Goal: Task Accomplishment & Management: Manage account settings

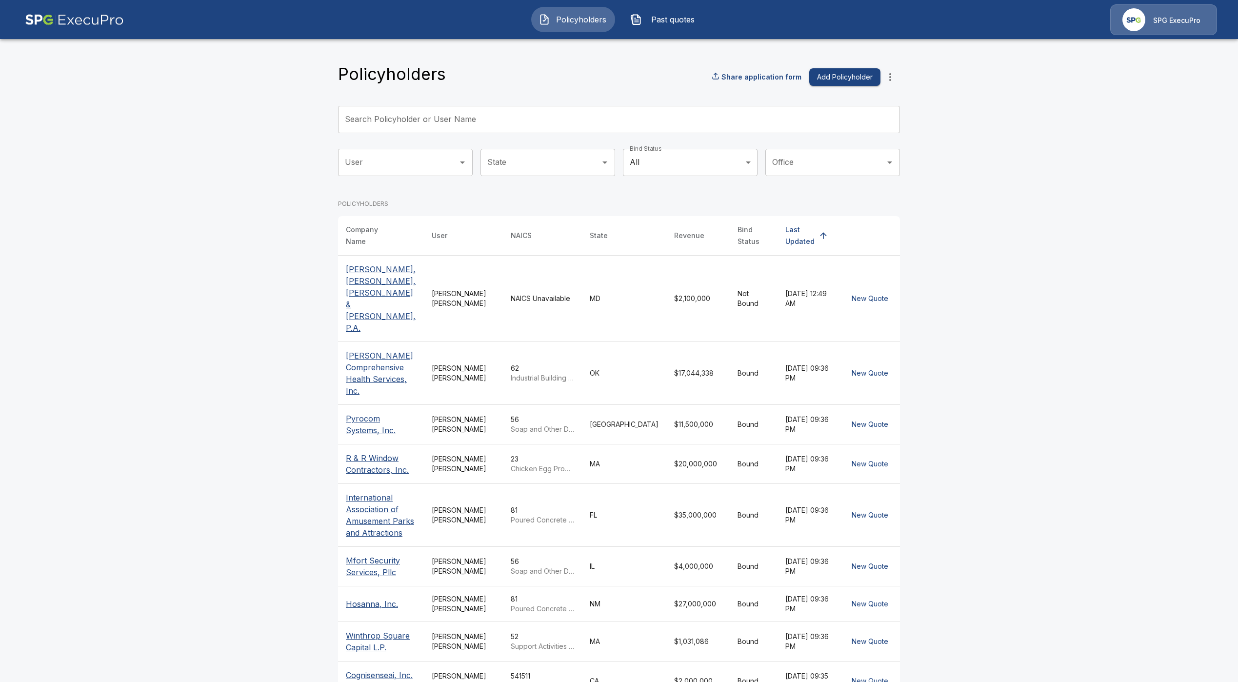
click at [426, 121] on input "Search Policyholder or User Name" at bounding box center [613, 119] width 551 height 27
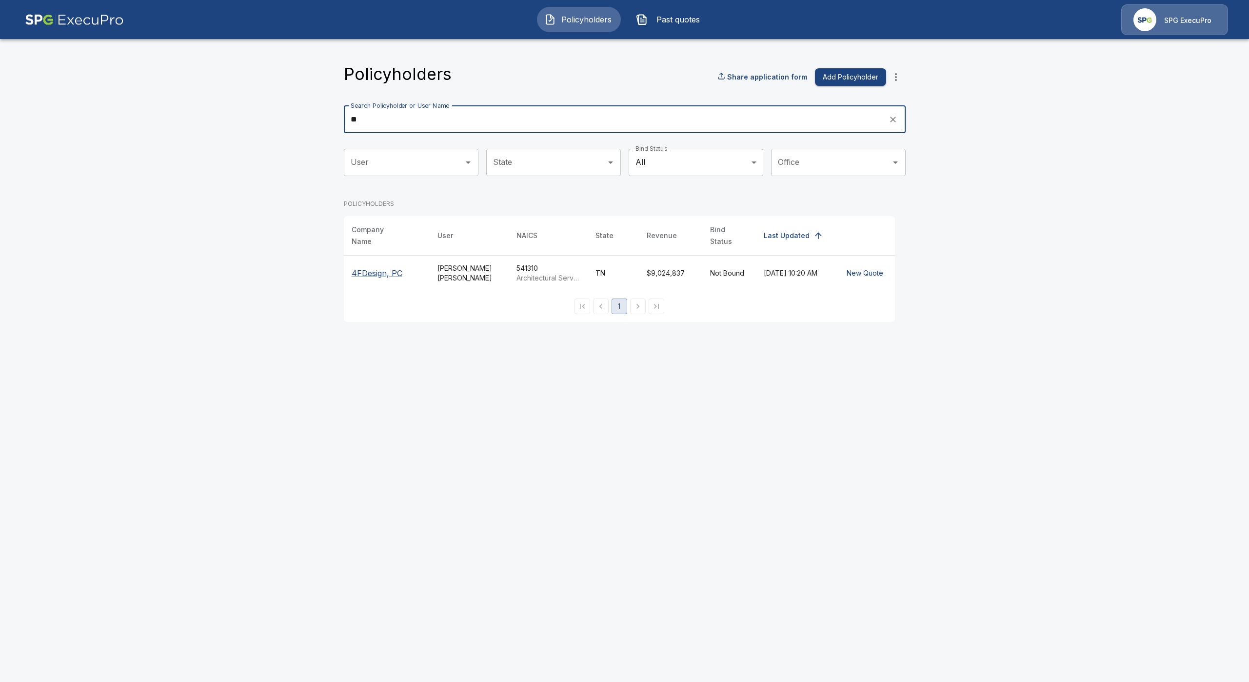
type input "**"
click at [386, 274] on th "4FDesign, PC" at bounding box center [387, 273] width 86 height 36
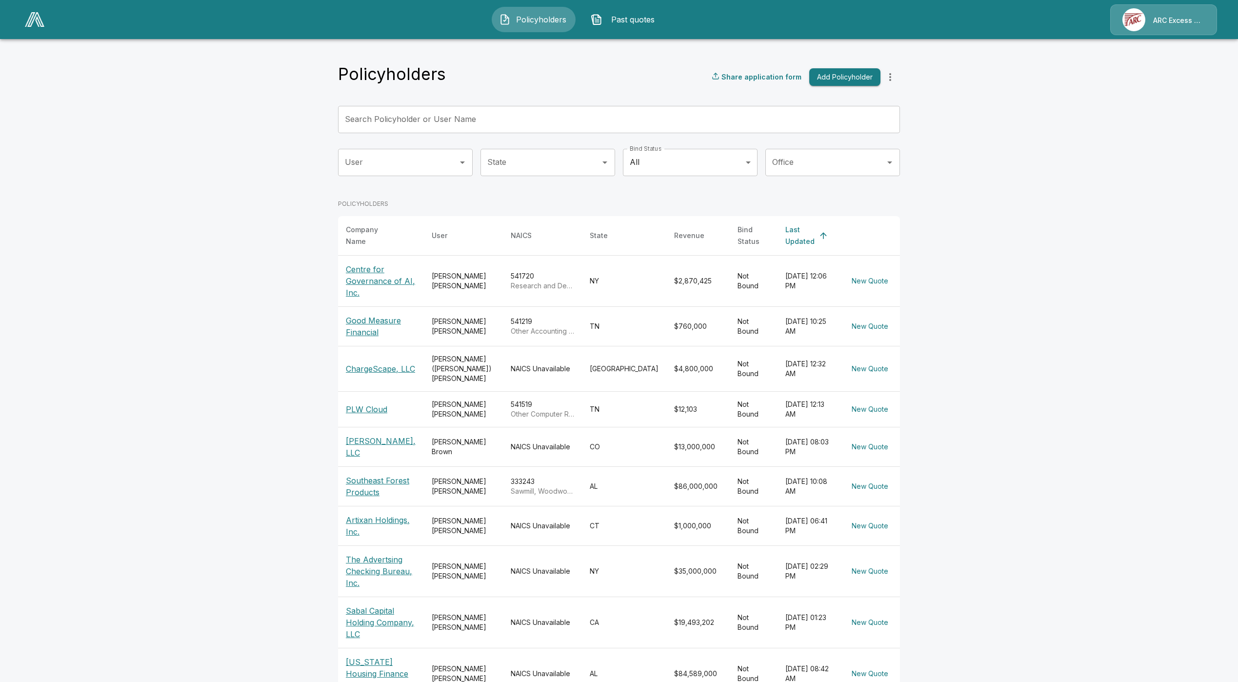
click at [246, 354] on main "Policyholders Share application form Add Policyholder Search Policyholder or Us…" at bounding box center [619, 371] width 1238 height 742
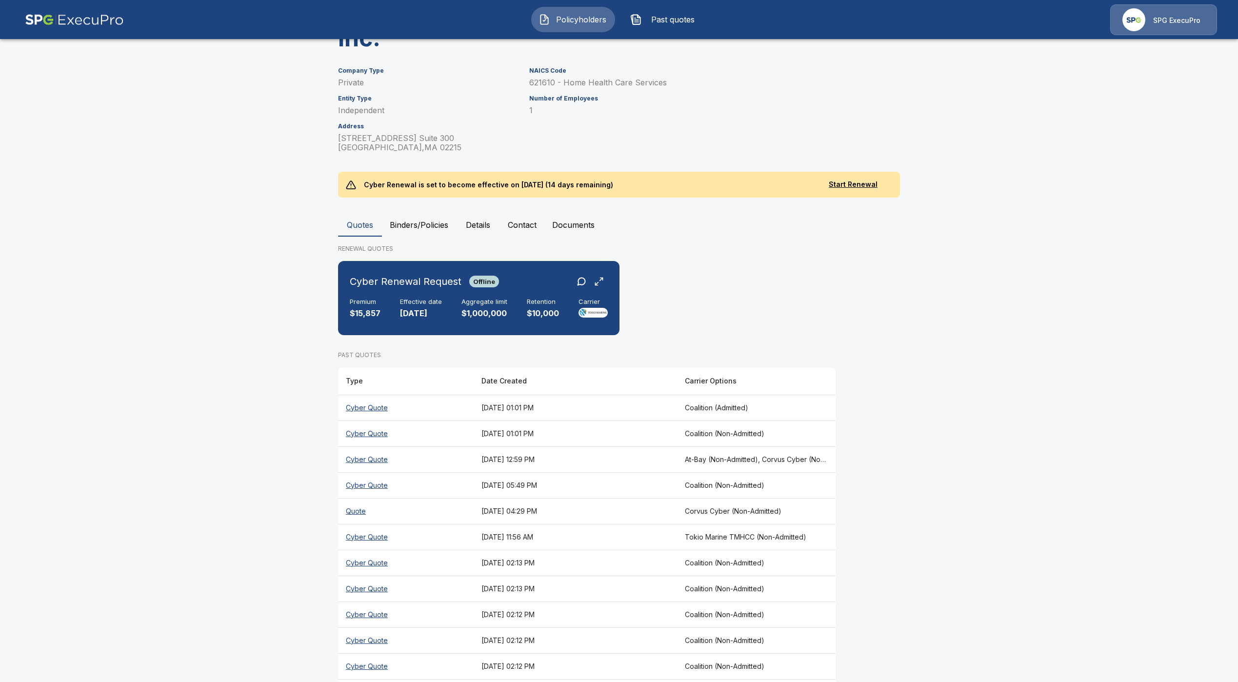
scroll to position [181, 0]
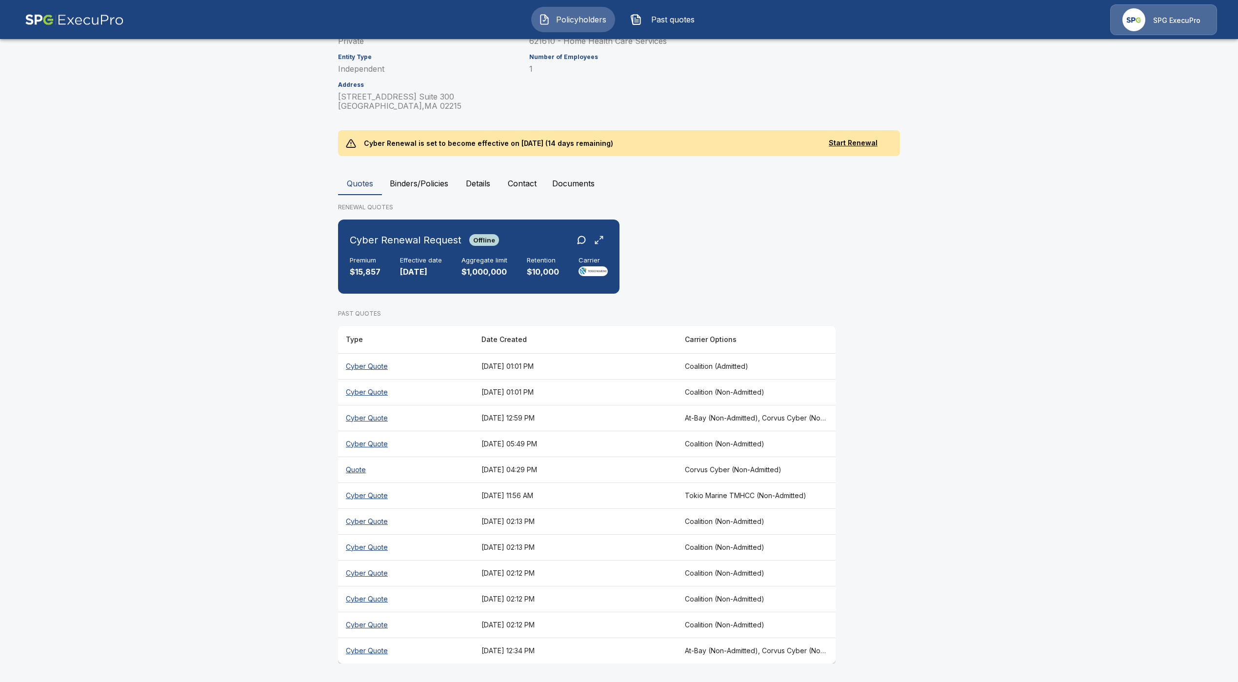
click at [374, 647] on th "Cyber Quote" at bounding box center [406, 651] width 136 height 26
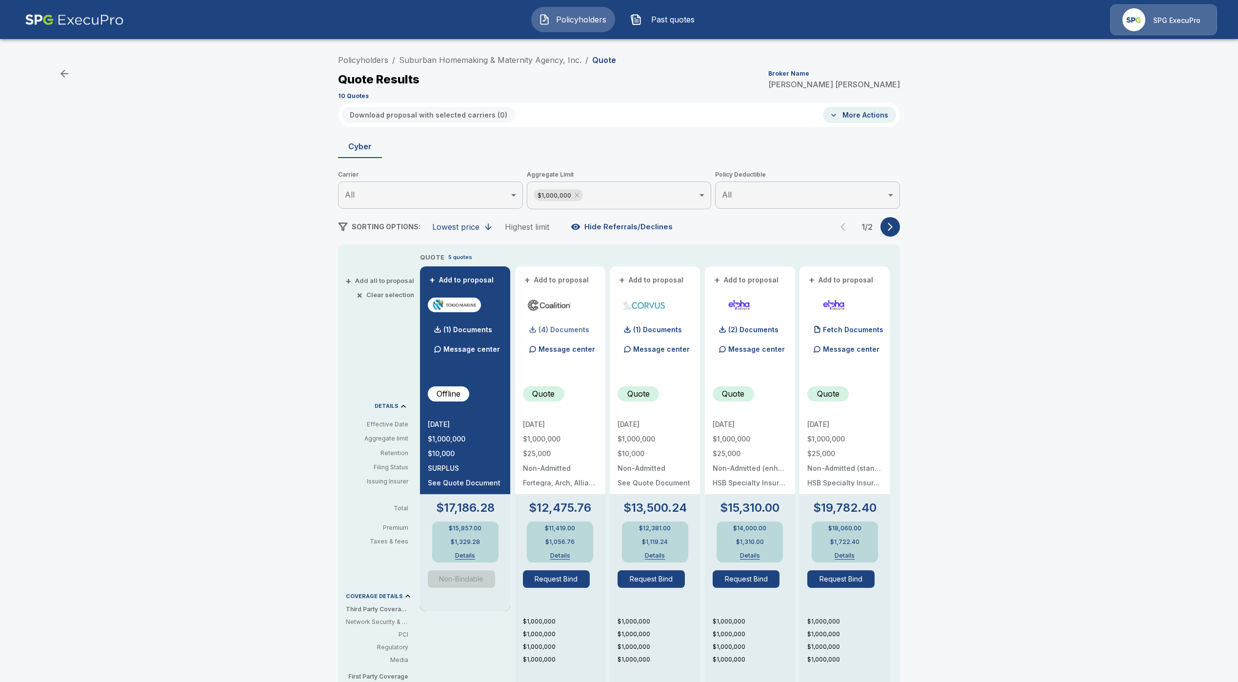
click at [545, 331] on p "(4) Documents" at bounding box center [564, 329] width 51 height 7
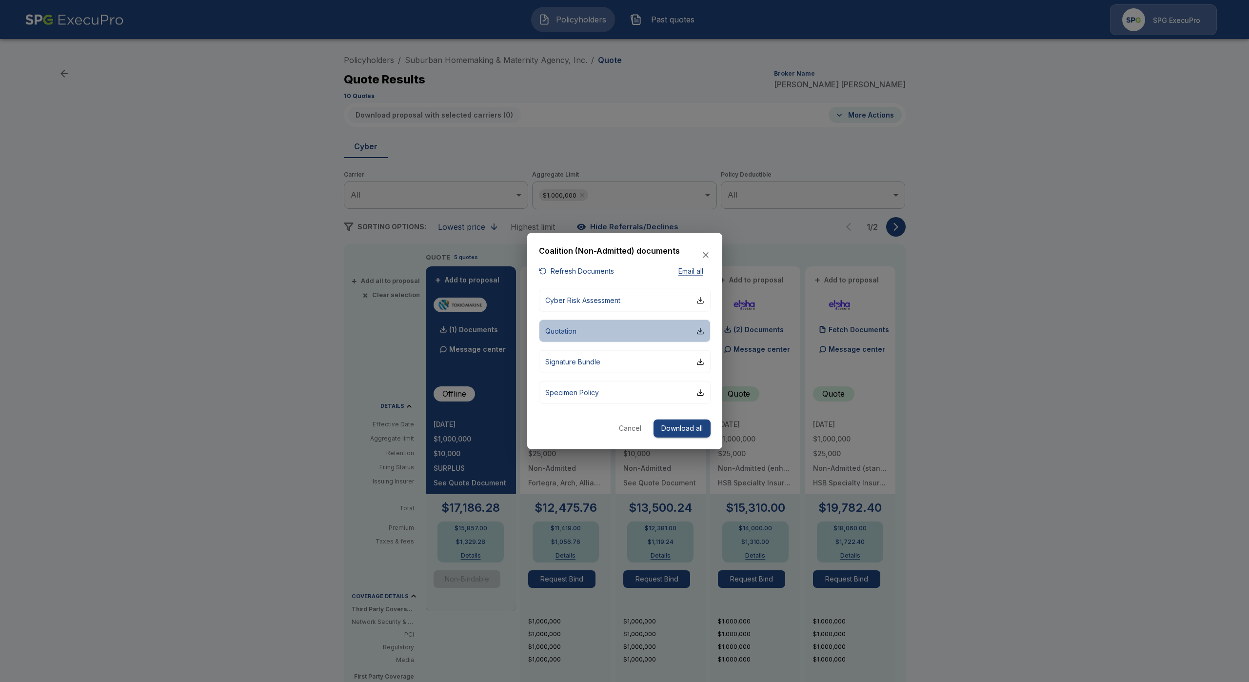
click at [584, 329] on button "Quotation" at bounding box center [625, 331] width 172 height 23
click at [703, 252] on icon "button" at bounding box center [706, 255] width 10 height 10
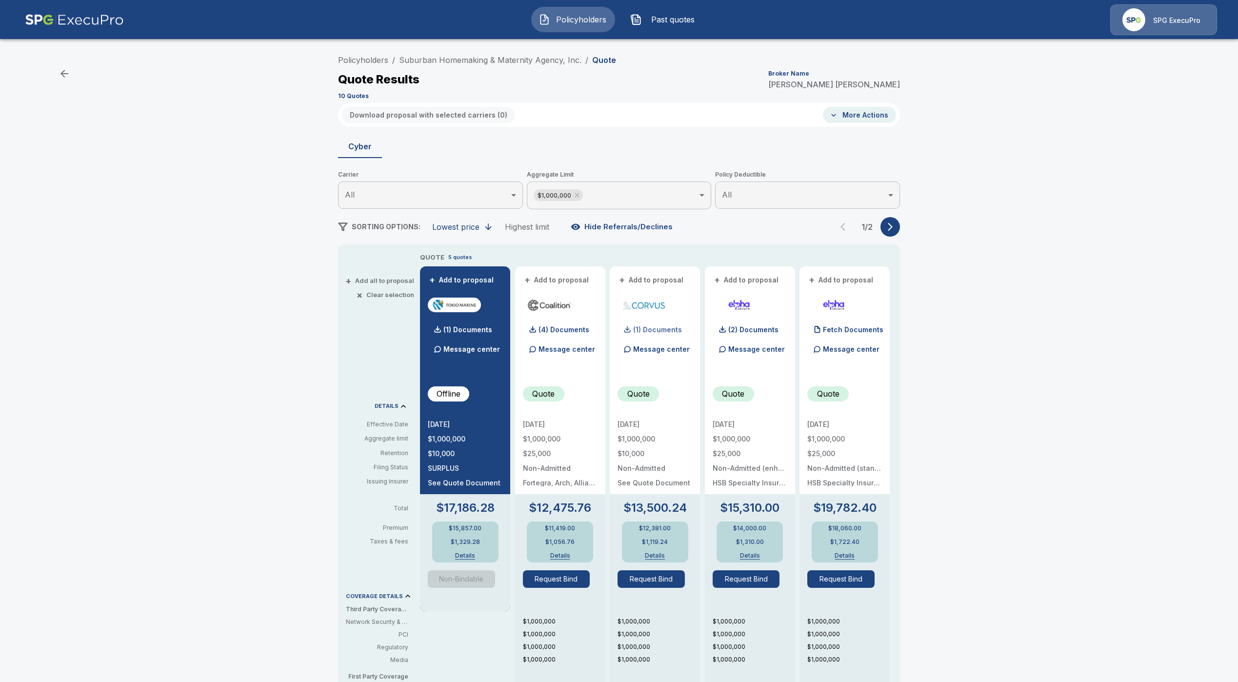
click at [666, 328] on p "(1) Documents" at bounding box center [657, 329] width 49 height 7
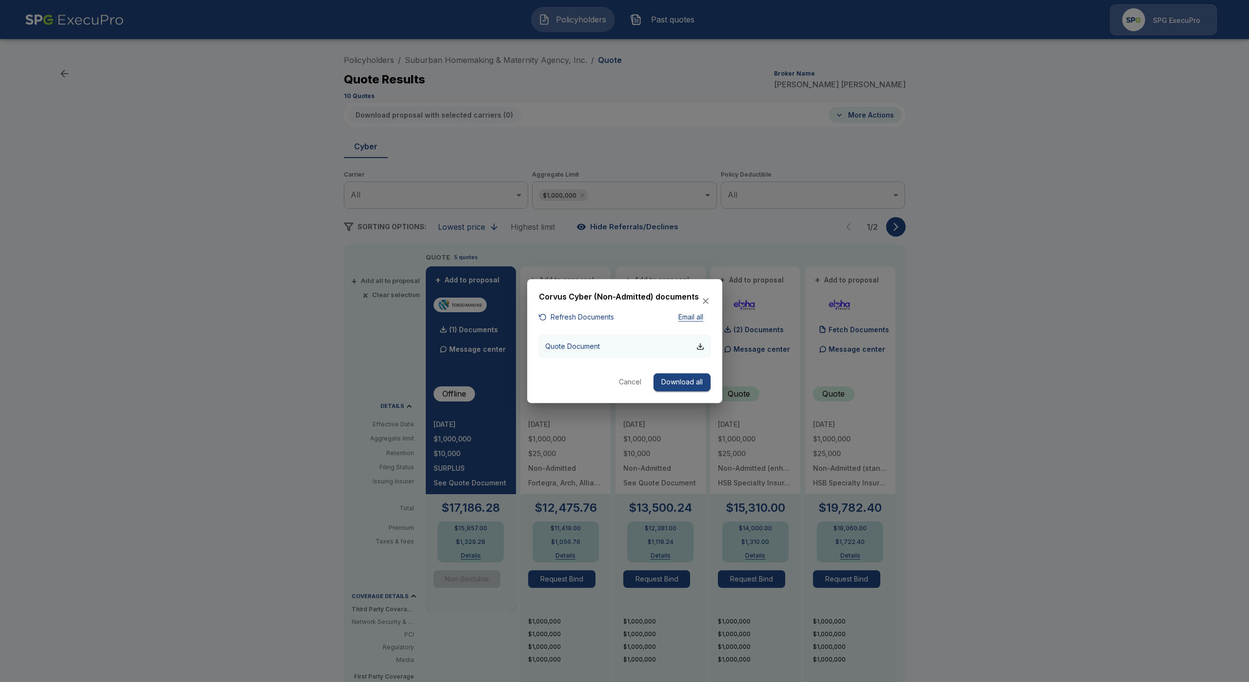
click at [583, 352] on button "Quote Document" at bounding box center [625, 346] width 172 height 23
click at [481, 366] on div at bounding box center [624, 341] width 1249 height 682
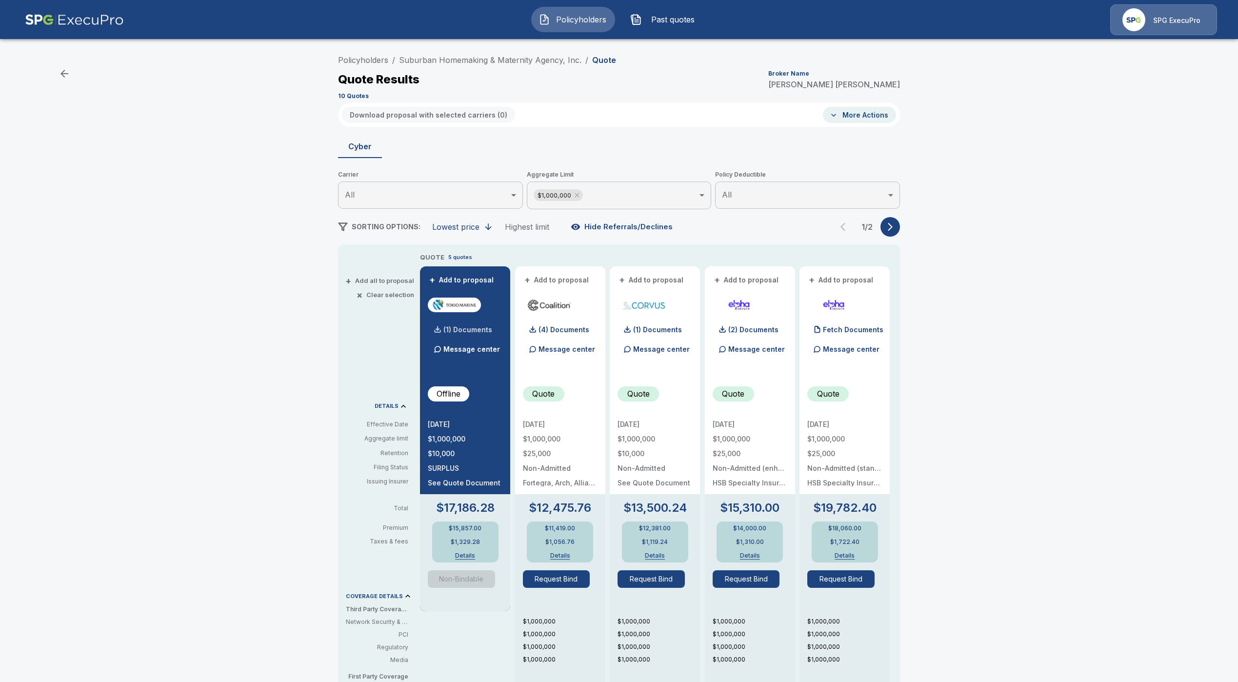
click at [481, 329] on p "(1) Documents" at bounding box center [467, 329] width 49 height 7
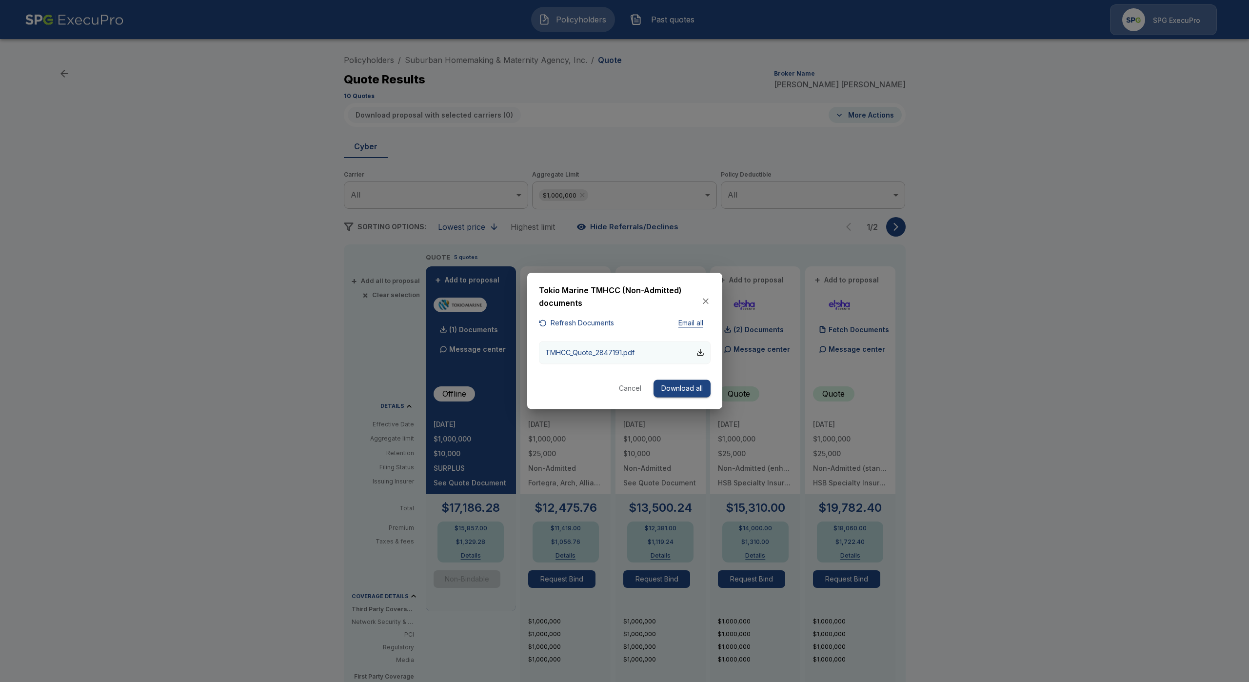
click at [595, 353] on p "TMHCC_Quote_2847191.pdf" at bounding box center [589, 352] width 89 height 10
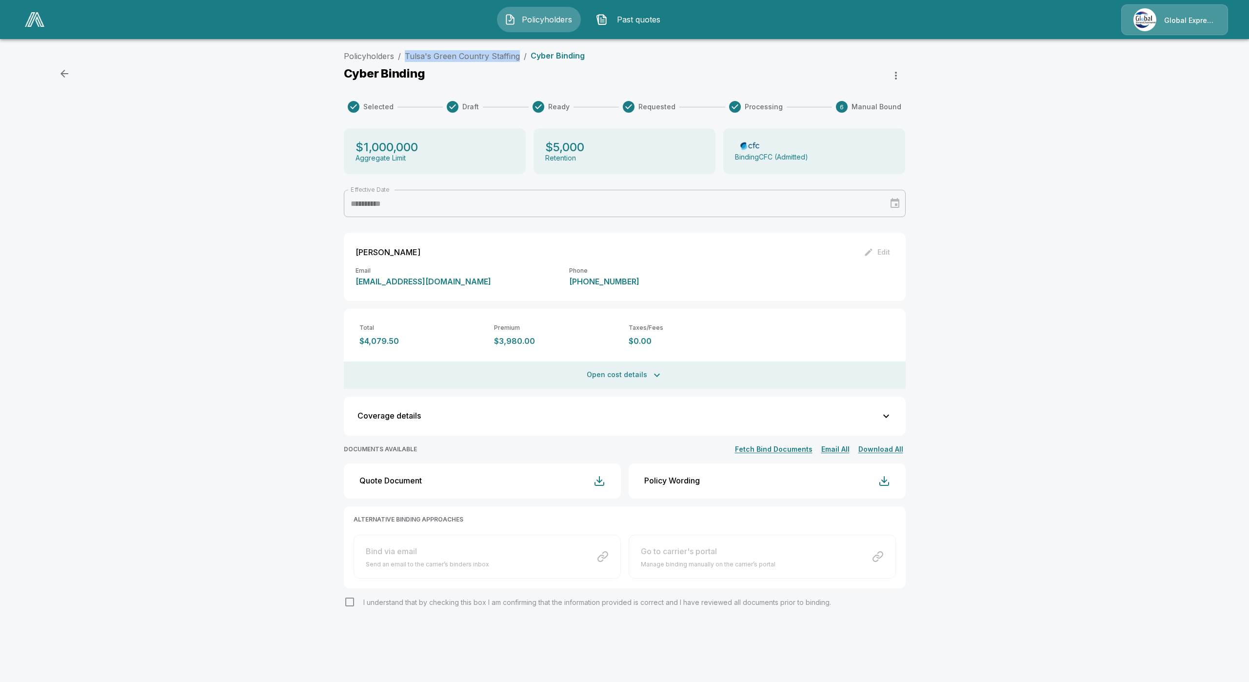
drag, startPoint x: 519, startPoint y: 54, endPoint x: 403, endPoint y: 54, distance: 116.1
click at [403, 54] on ol "Policyholders / Tulsa's Green Country Staffing / Cyber Binding" at bounding box center [464, 56] width 241 height 12
copy link "Tulsa's Green Country Staffing"
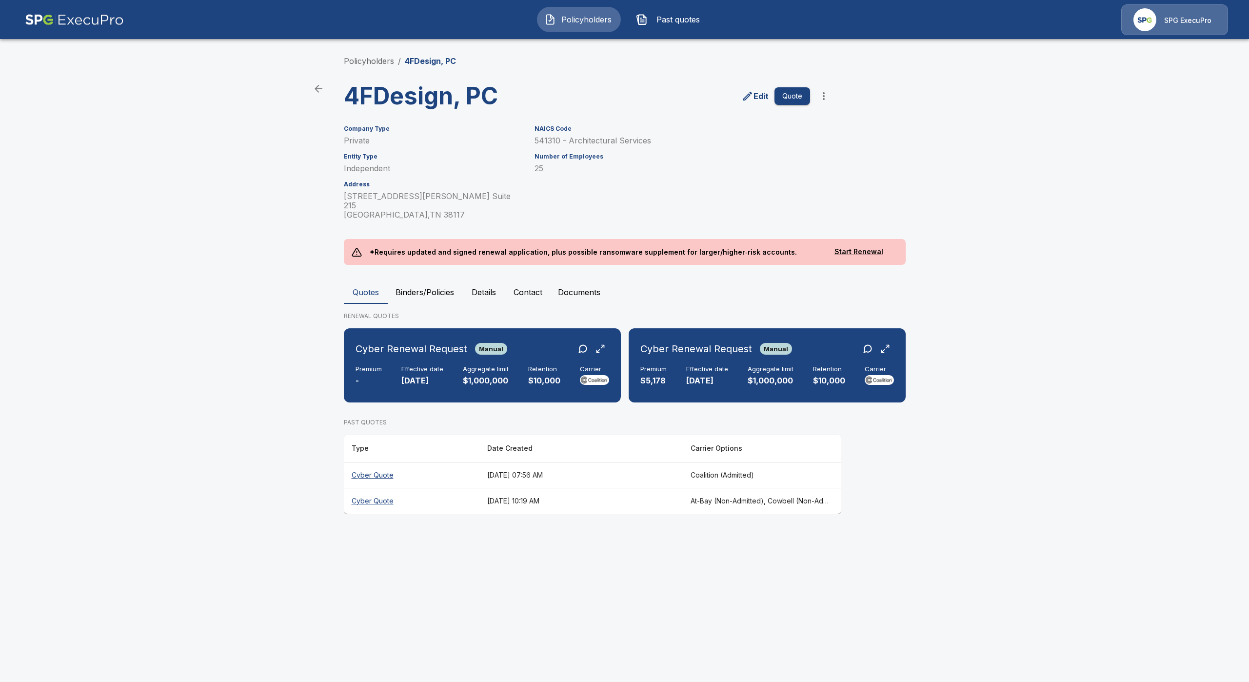
click at [380, 467] on th "Cyber Quote" at bounding box center [412, 475] width 136 height 26
click at [364, 495] on th "Cyber Quote" at bounding box center [412, 501] width 136 height 26
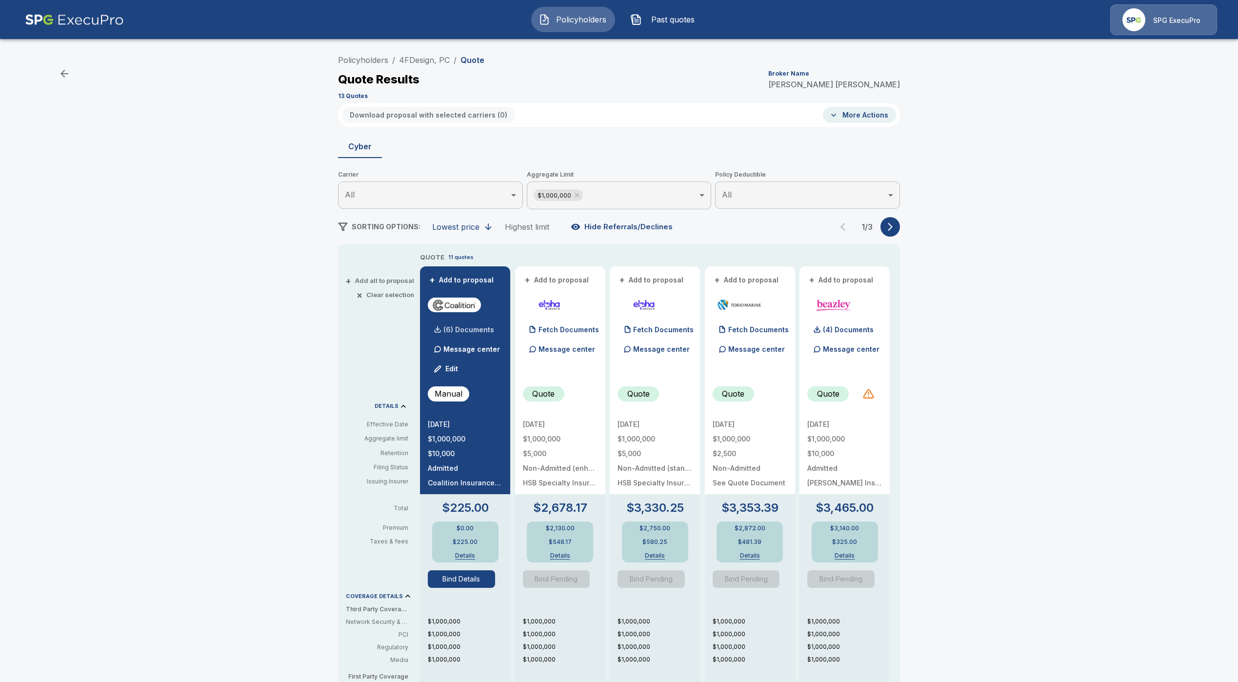
click at [479, 331] on p "(6) Documents" at bounding box center [468, 329] width 51 height 7
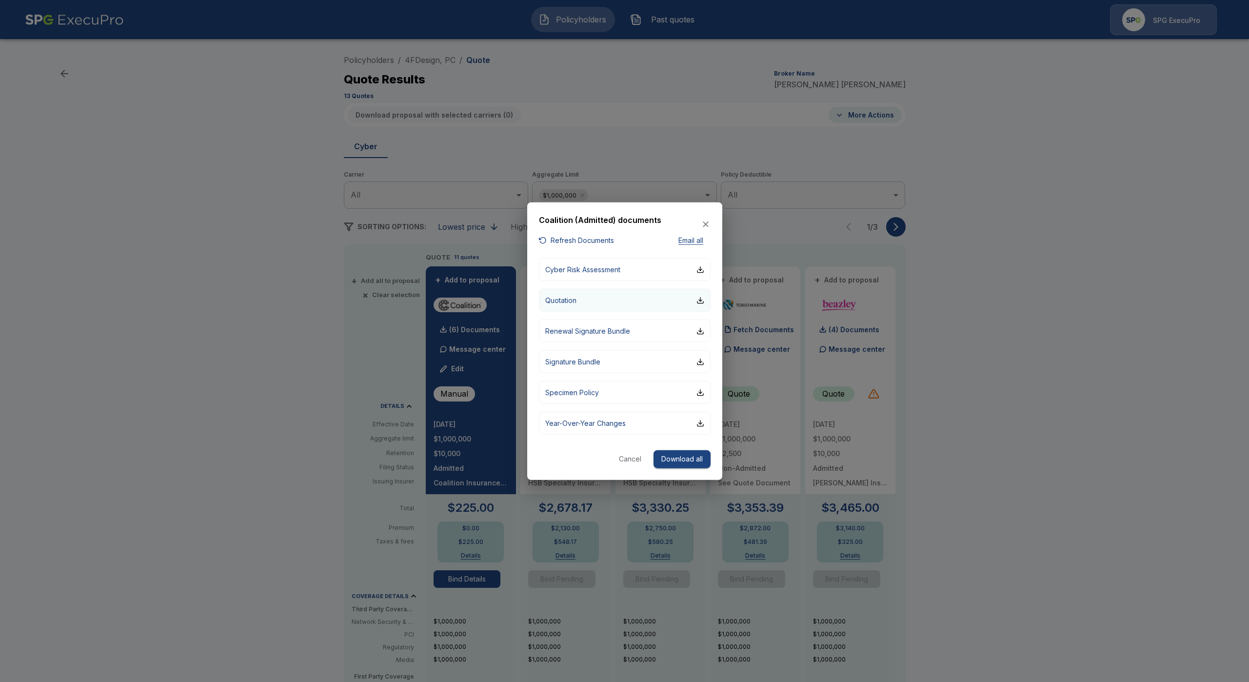
click at [579, 306] on button "Quotation" at bounding box center [625, 300] width 172 height 23
drag, startPoint x: 205, startPoint y: 451, endPoint x: 216, endPoint y: 463, distance: 16.2
click at [205, 453] on div at bounding box center [624, 341] width 1249 height 682
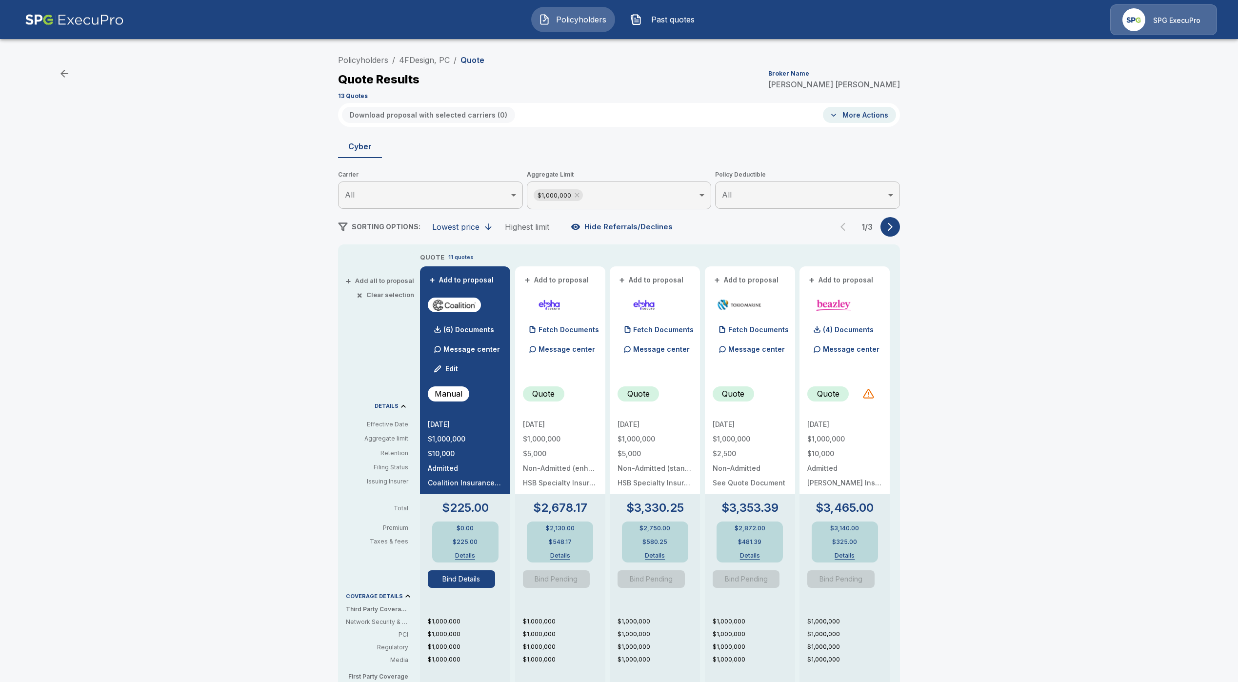
click at [282, 339] on div "Policyholders / 4FDesign, PC / Quote Quote Results Broker Name Tricia Dietz 13 …" at bounding box center [619, 512] width 1238 height 933
click at [470, 326] on p "(6) Documents" at bounding box center [468, 329] width 51 height 7
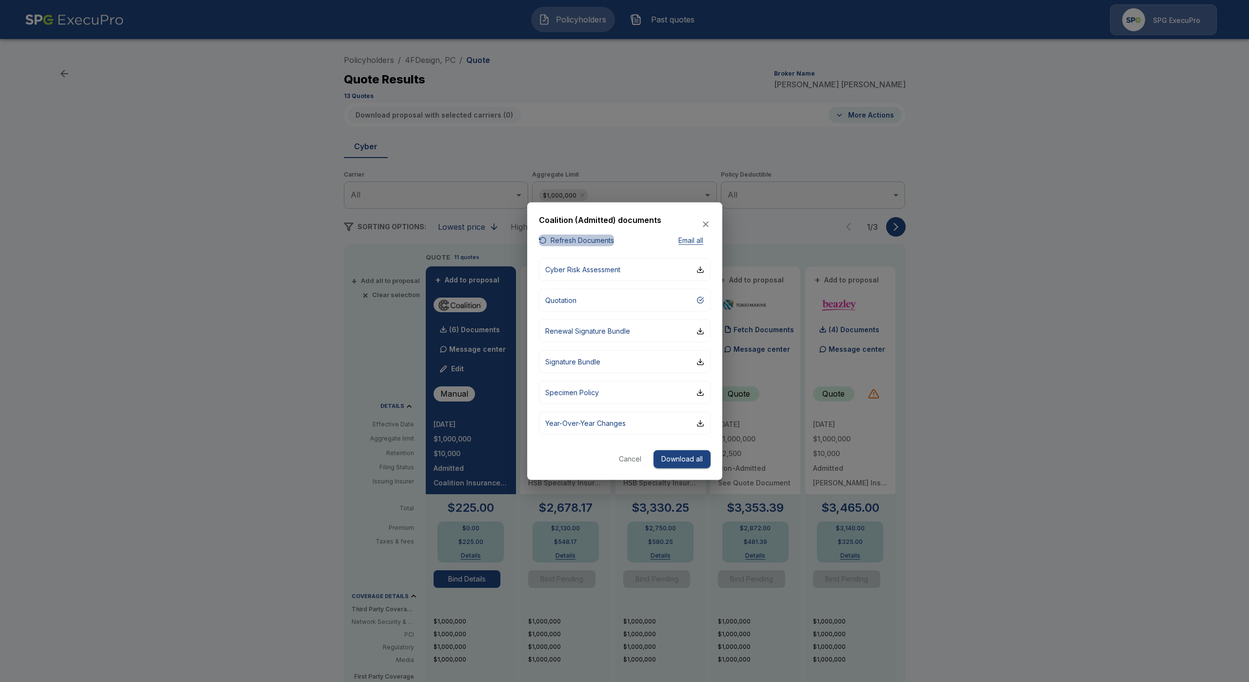
click at [587, 237] on button "Refresh Documents" at bounding box center [576, 240] width 75 height 12
click at [621, 463] on button "Cancel" at bounding box center [630, 459] width 31 height 18
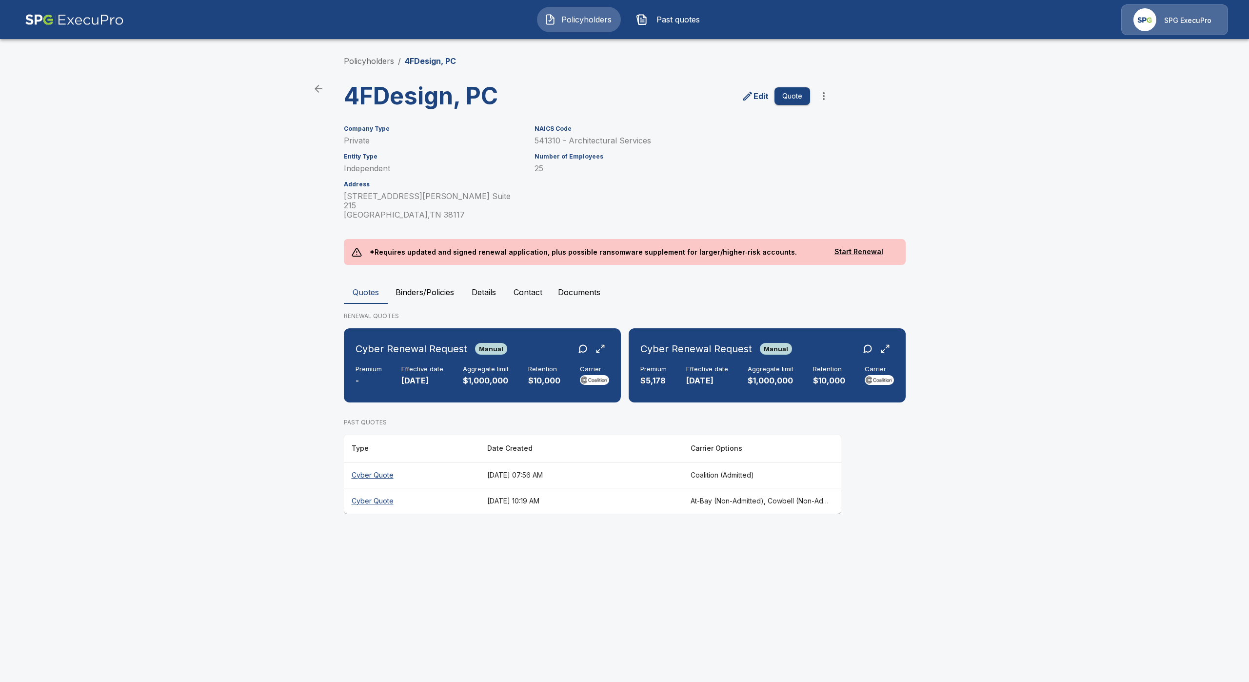
click at [377, 471] on th "Cyber Quote" at bounding box center [412, 475] width 136 height 26
click at [716, 365] on h6 "Effective date" at bounding box center [707, 369] width 42 height 8
click at [437, 375] on p "9/1/2025" at bounding box center [423, 380] width 42 height 11
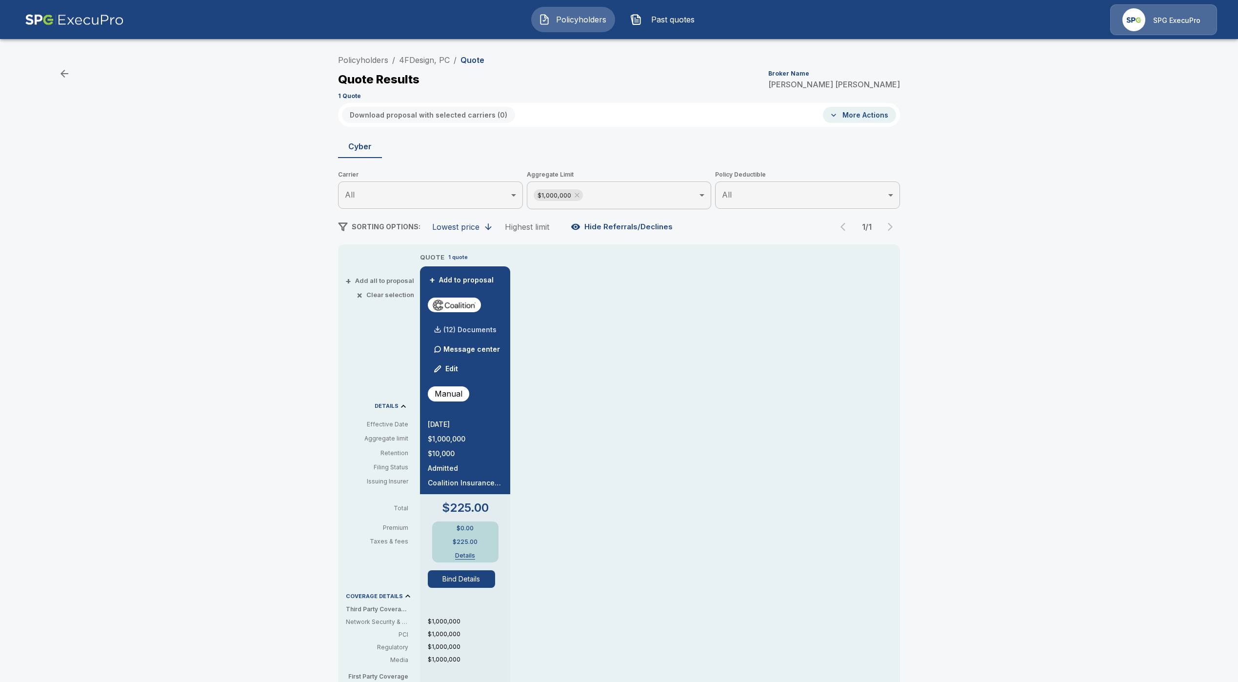
click at [469, 331] on p "(12) Documents" at bounding box center [469, 329] width 53 height 7
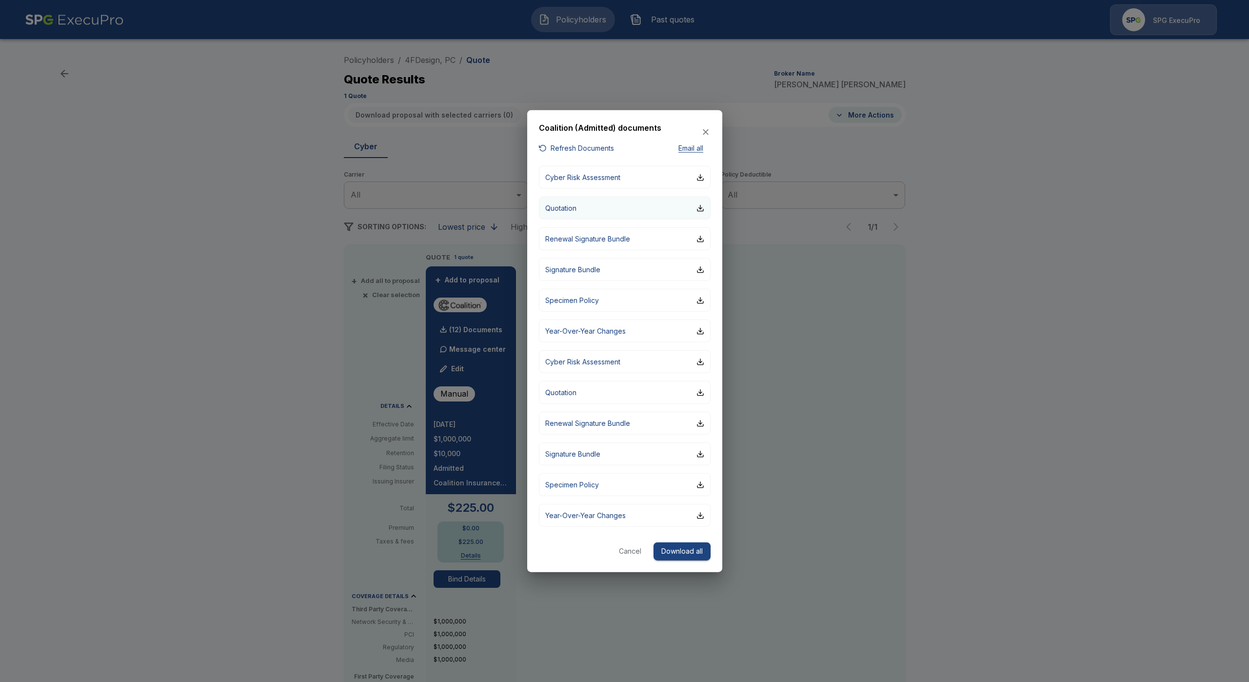
click at [554, 207] on p "Quotation" at bounding box center [560, 208] width 31 height 10
click at [41, 422] on div at bounding box center [624, 341] width 1249 height 682
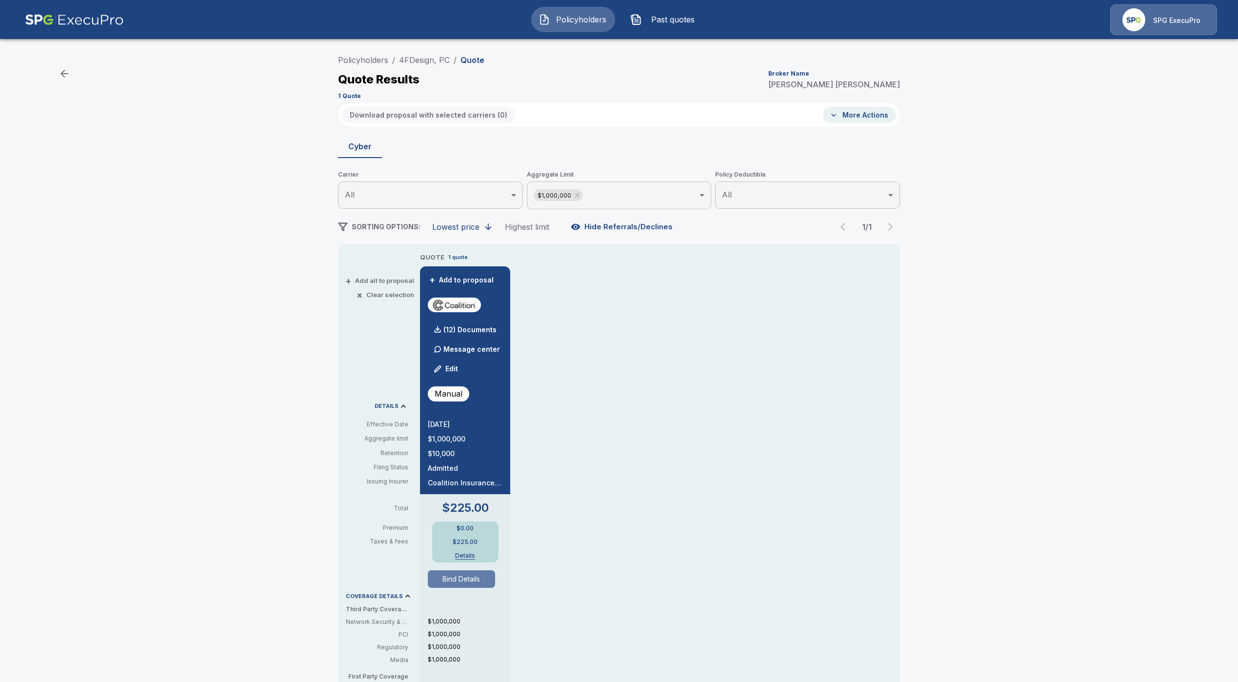
click at [471, 571] on button "Bind Details" at bounding box center [461, 579] width 67 height 18
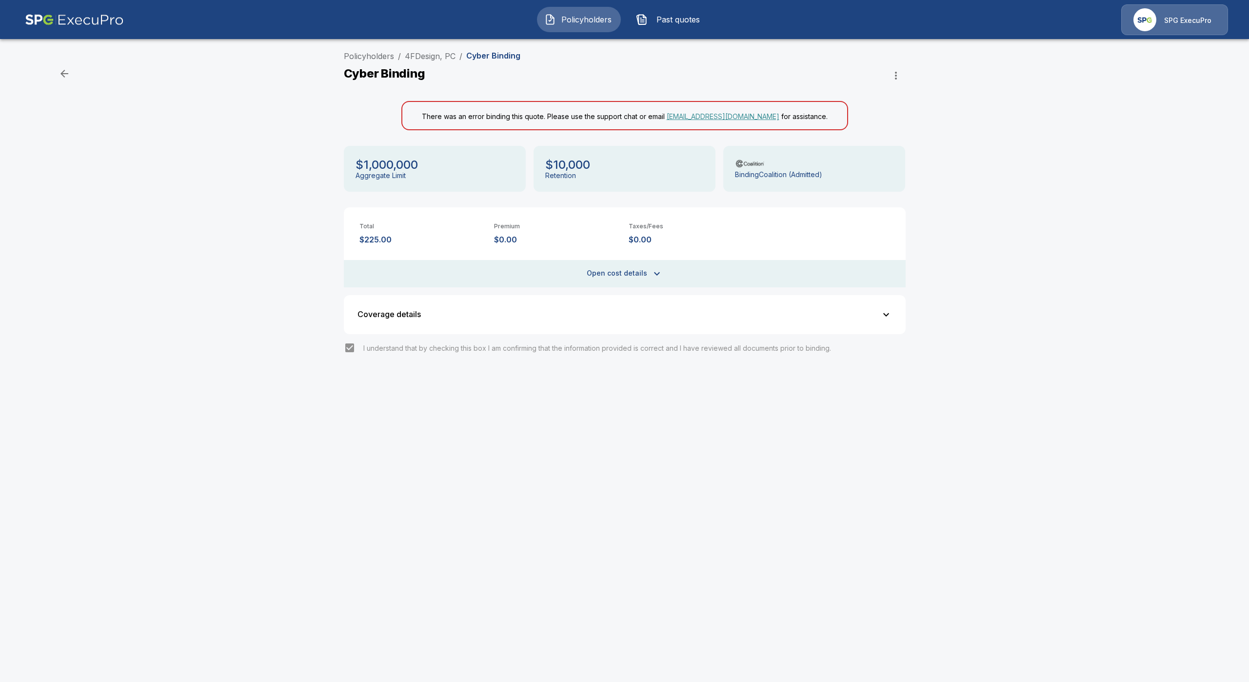
click at [585, 277] on button "Open cost details" at bounding box center [625, 273] width 562 height 27
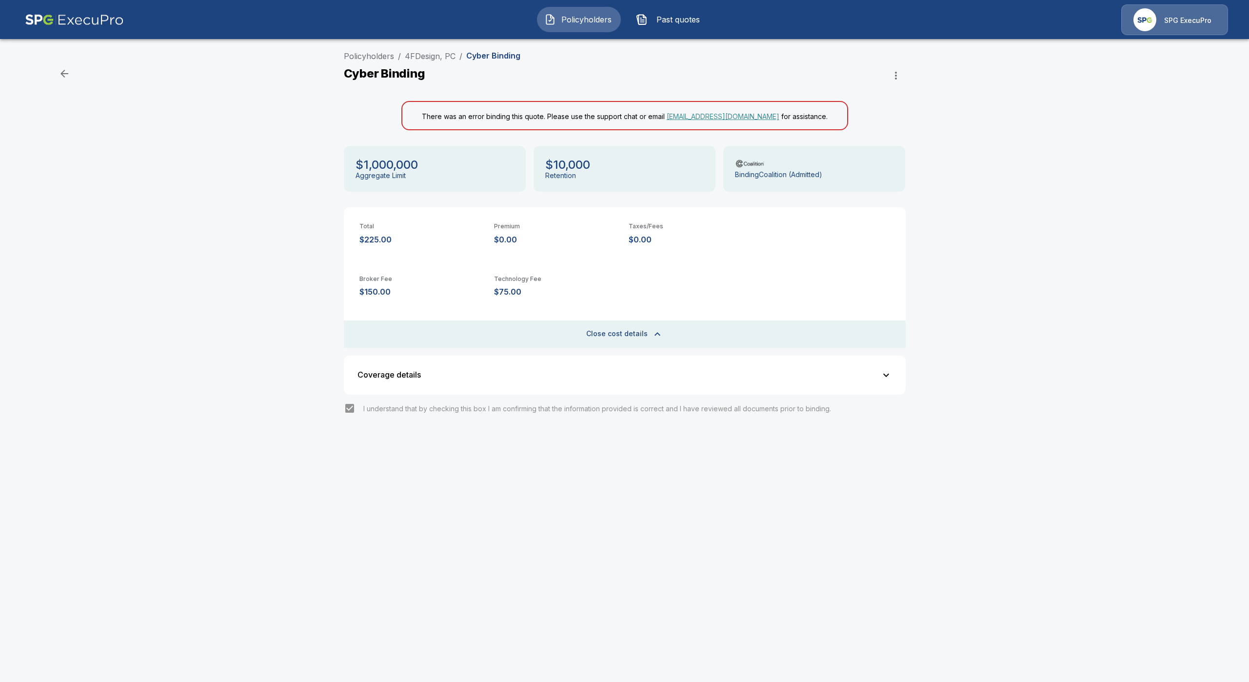
click at [633, 328] on button "Close cost details" at bounding box center [625, 334] width 562 height 27
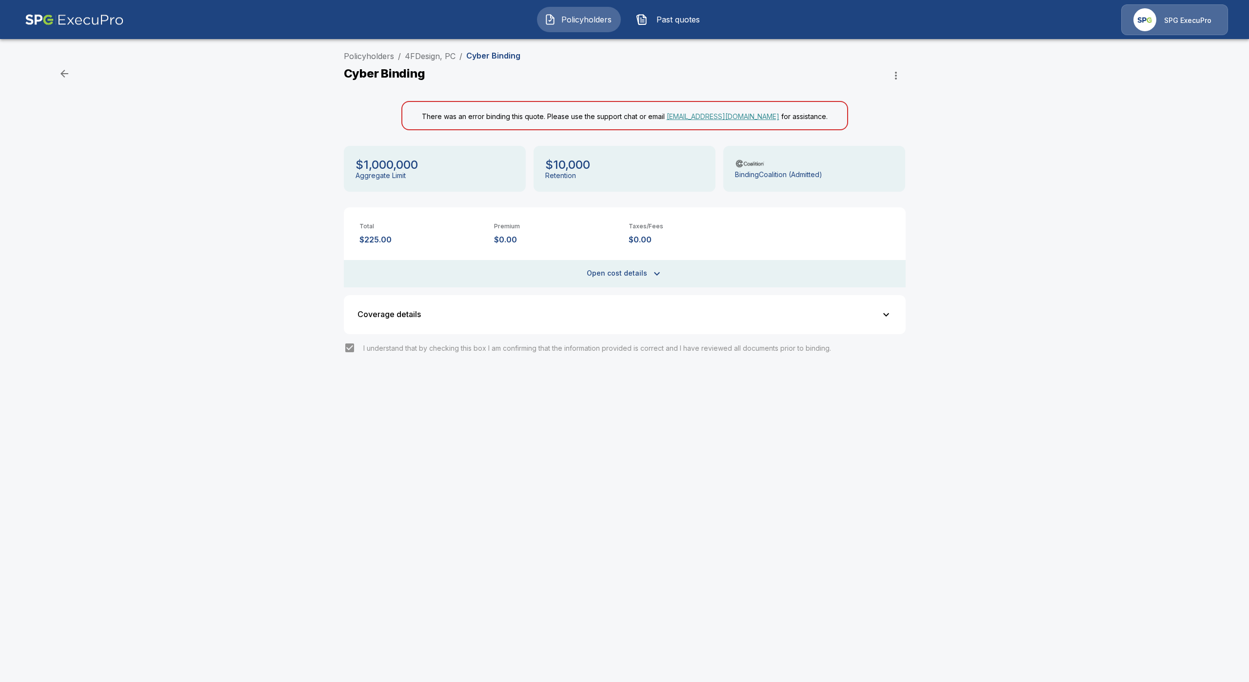
click at [894, 95] on div "There was an error binding this quote. Please use the support chat or email sup…" at bounding box center [625, 115] width 562 height 45
click at [899, 83] on button "button" at bounding box center [896, 76] width 20 height 20
click at [845, 92] on ul "Mark as manual bind" at bounding box center [861, 97] width 94 height 25
click at [599, 448] on div at bounding box center [624, 341] width 1249 height 682
click at [565, 404] on html "Policyholders Past quotes SPG ExecuPro Policyholders / 4FDesign, PC / Cyber Bin…" at bounding box center [624, 202] width 1249 height 404
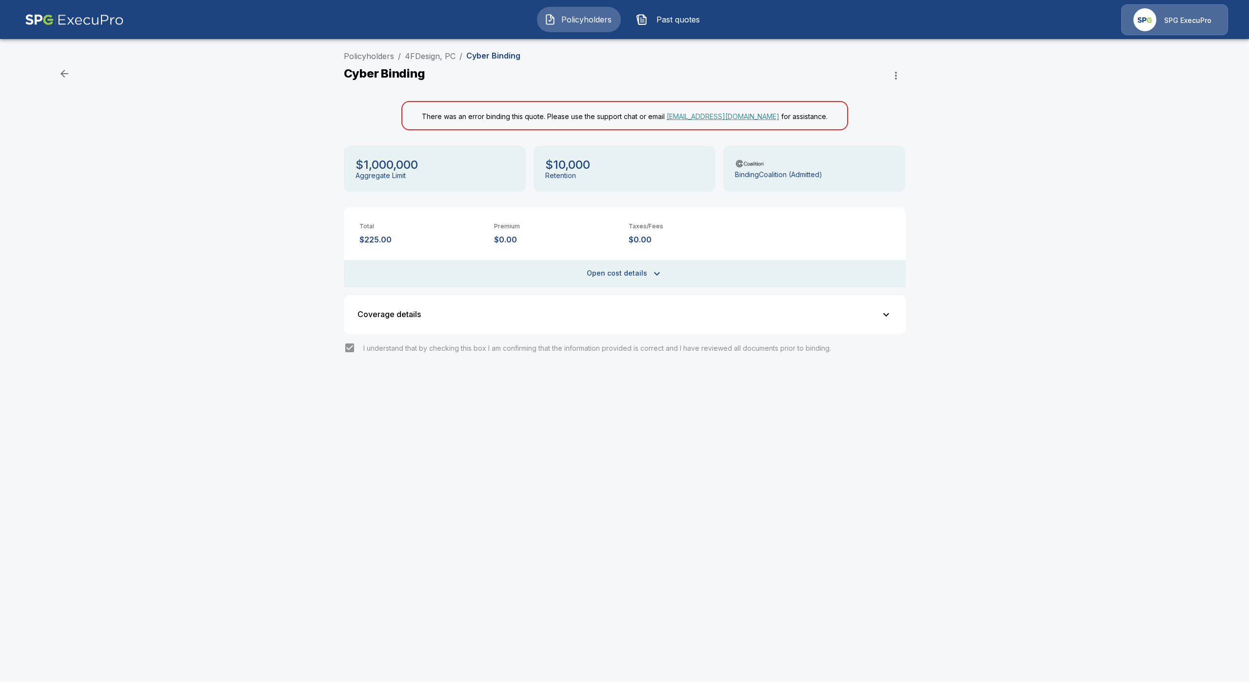
click at [600, 277] on button "Open cost details" at bounding box center [625, 273] width 562 height 27
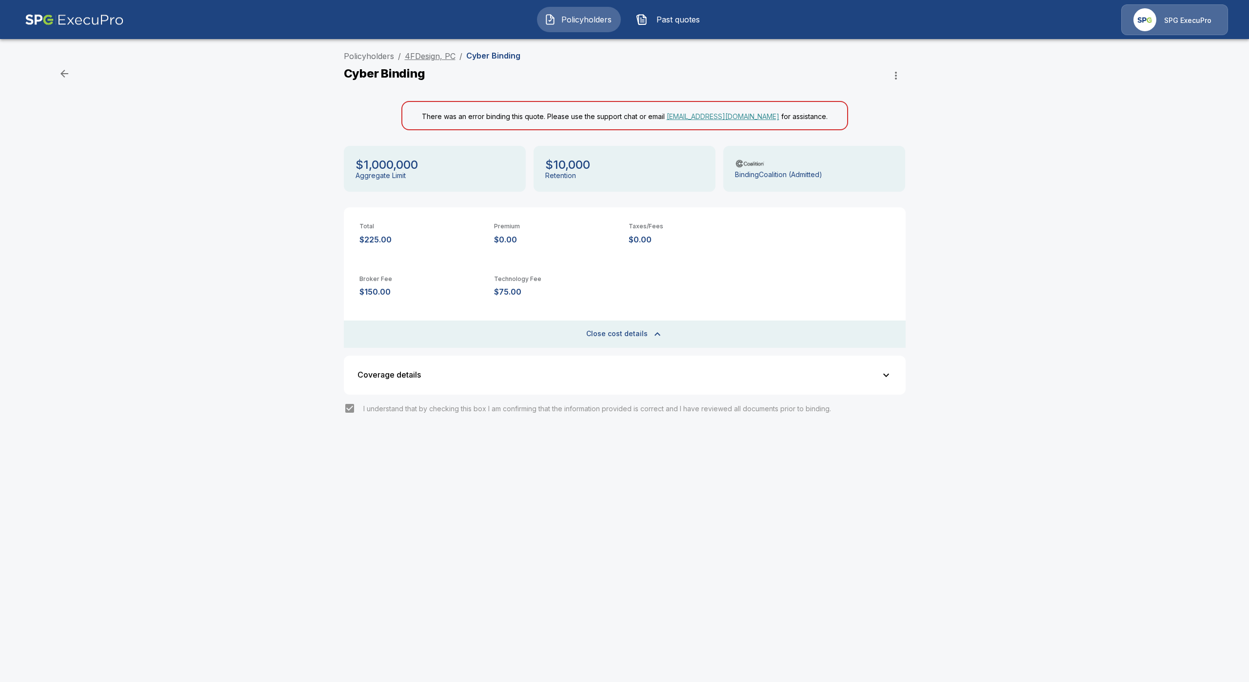
click at [422, 54] on link "4FDesign, PC" at bounding box center [430, 56] width 51 height 10
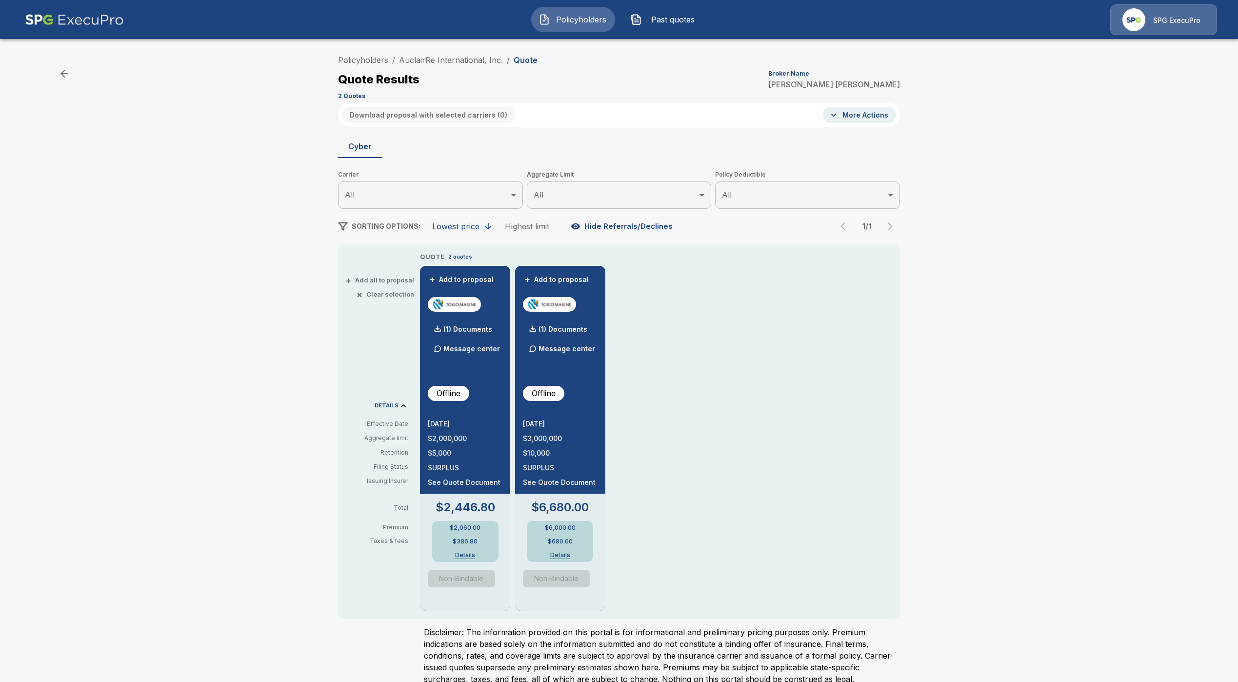
click at [471, 555] on button "Details" at bounding box center [465, 555] width 39 height 6
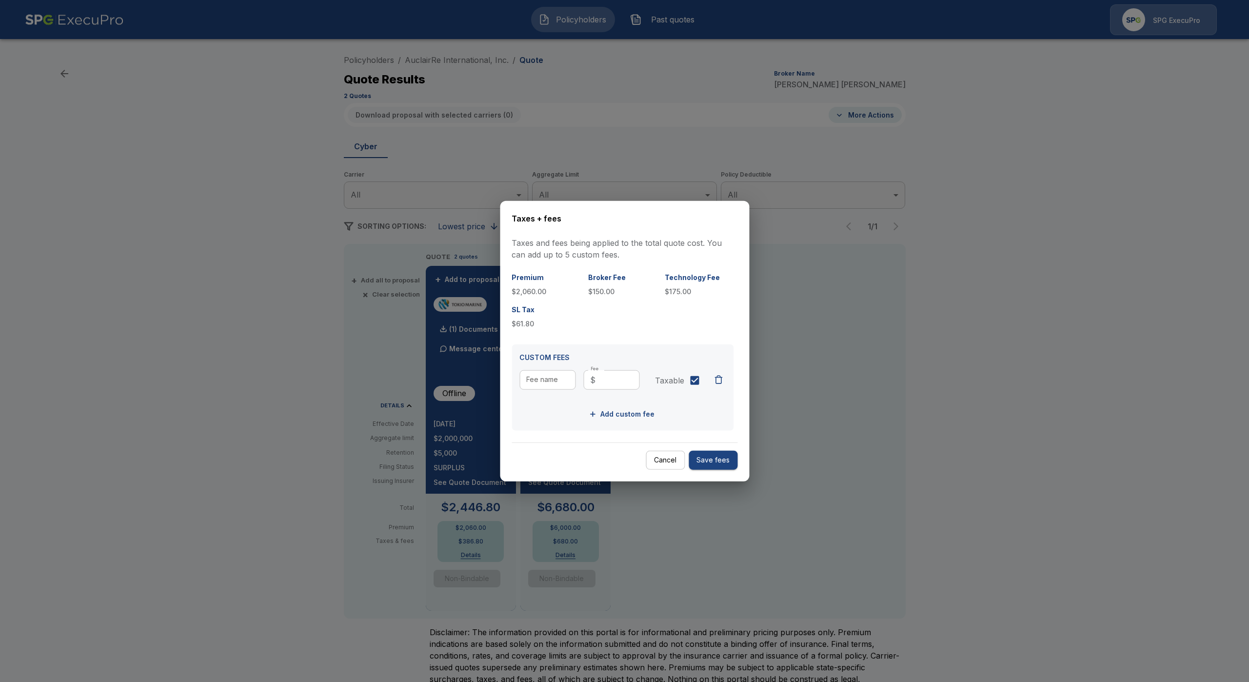
click at [661, 454] on button "Cancel" at bounding box center [665, 460] width 39 height 19
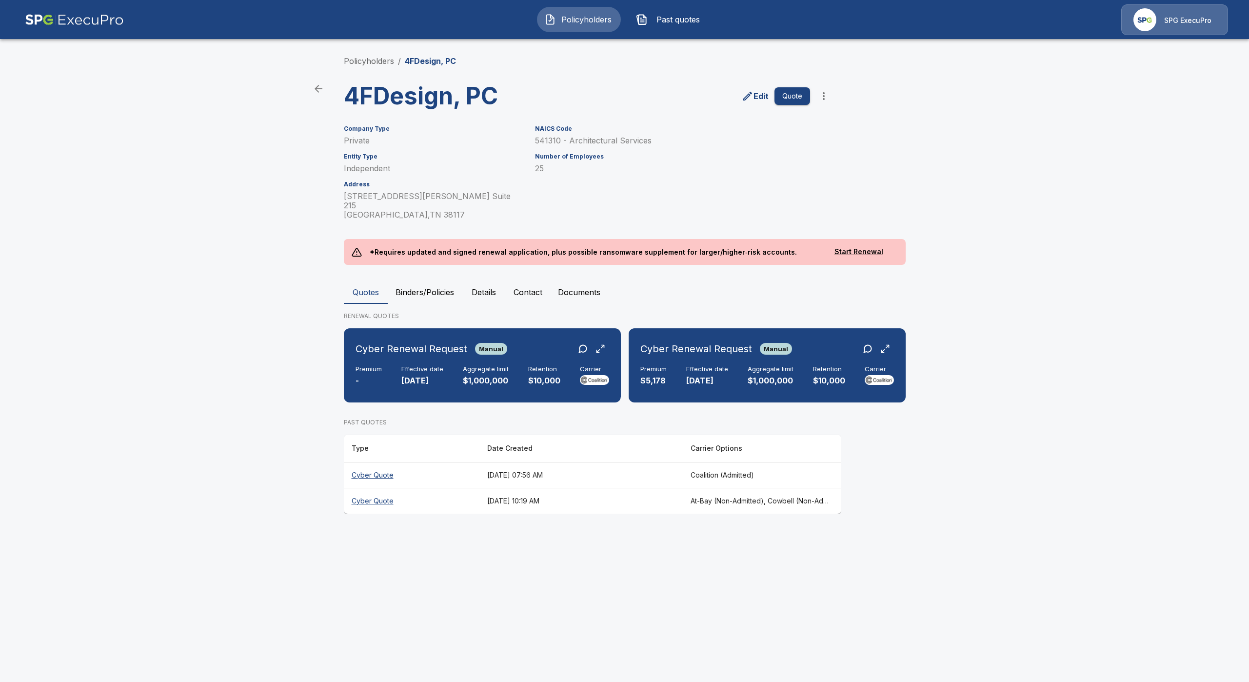
click at [371, 494] on th "Cyber Quote" at bounding box center [412, 501] width 136 height 26
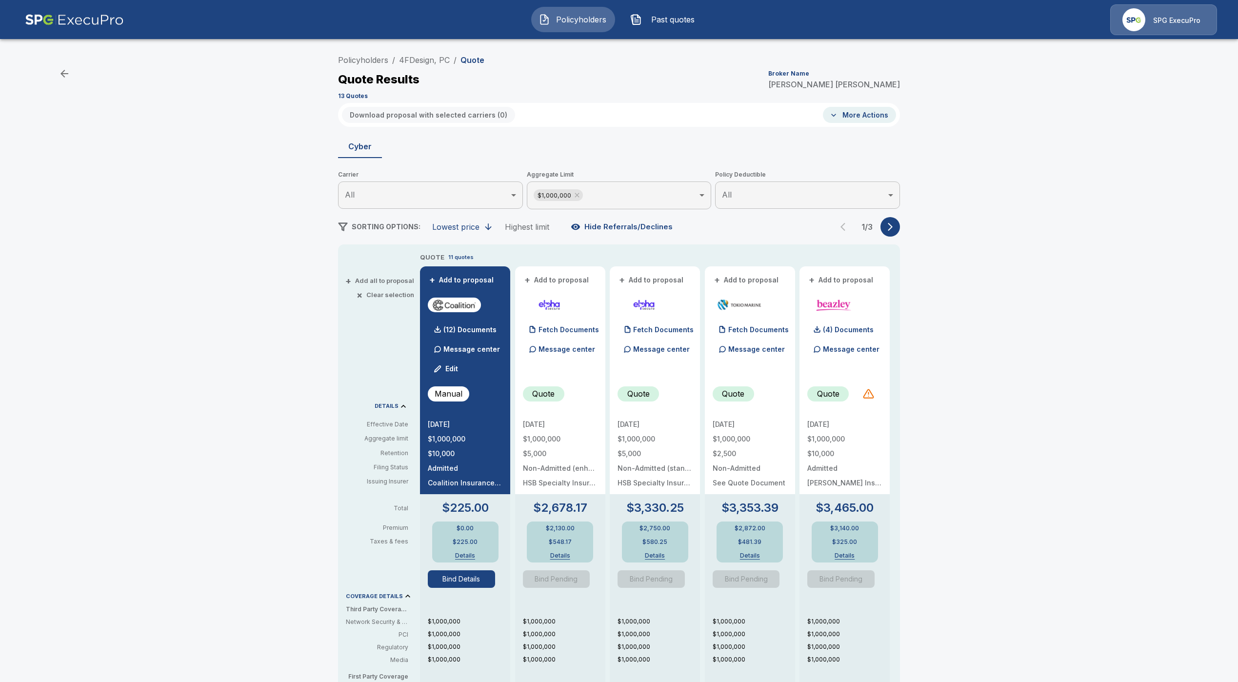
click at [895, 229] on icon "button" at bounding box center [891, 227] width 10 height 10
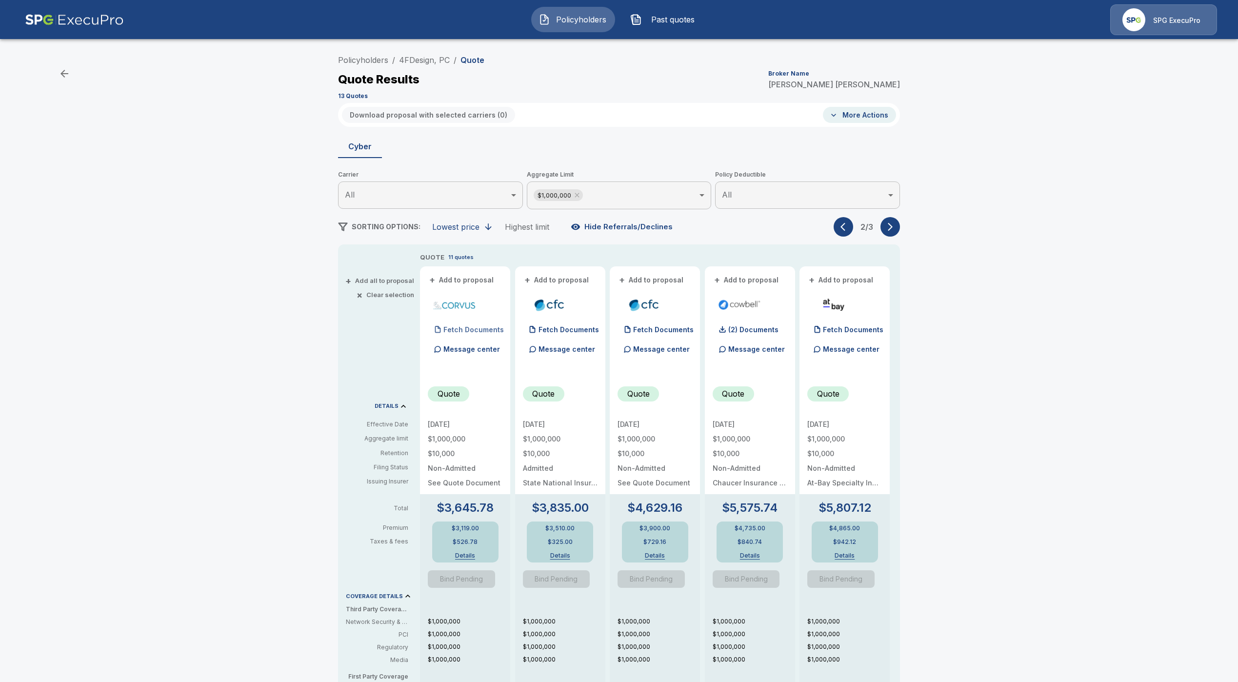
click at [470, 330] on p "Fetch Documents" at bounding box center [473, 329] width 60 height 7
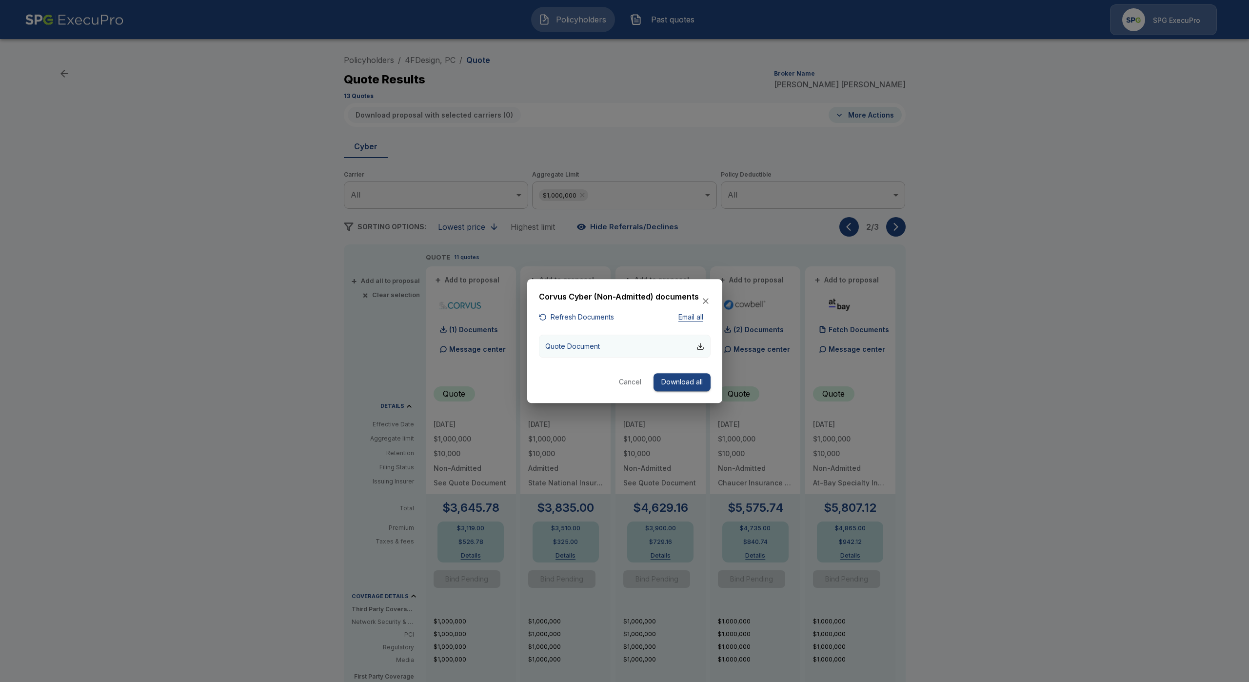
click at [614, 350] on button "Quote Document" at bounding box center [625, 346] width 172 height 23
click at [708, 298] on icon "button" at bounding box center [706, 301] width 10 height 10
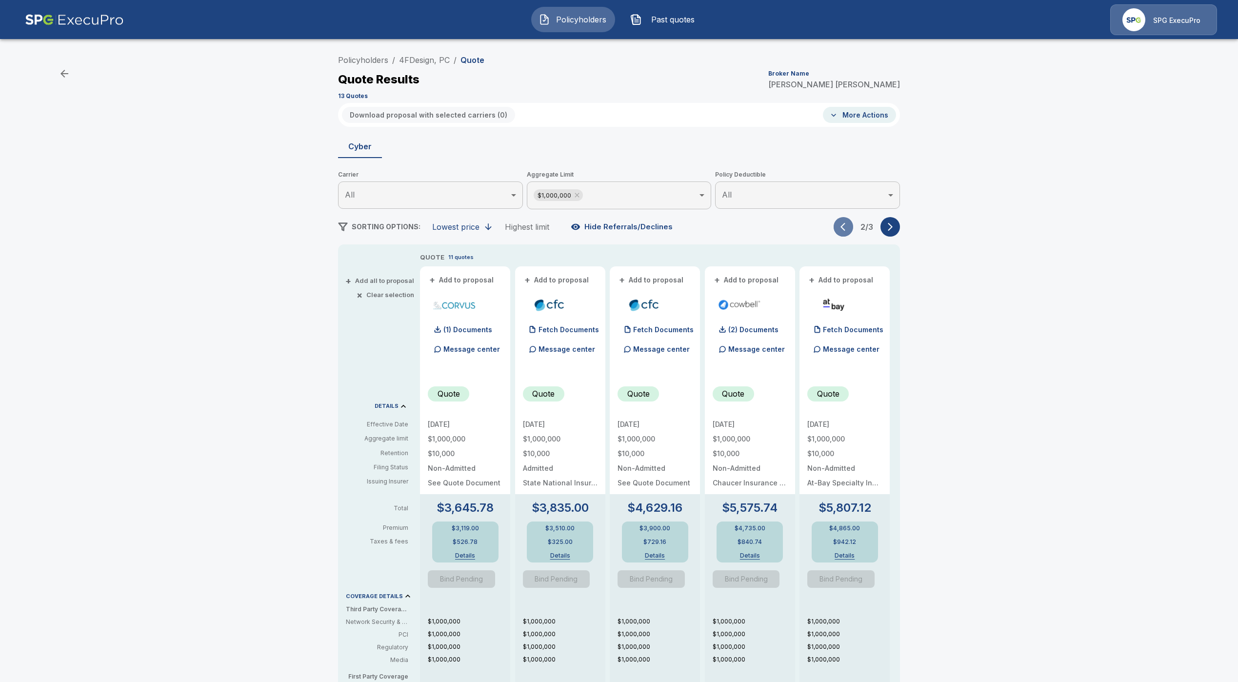
click at [848, 233] on button "button" at bounding box center [844, 227] width 20 height 20
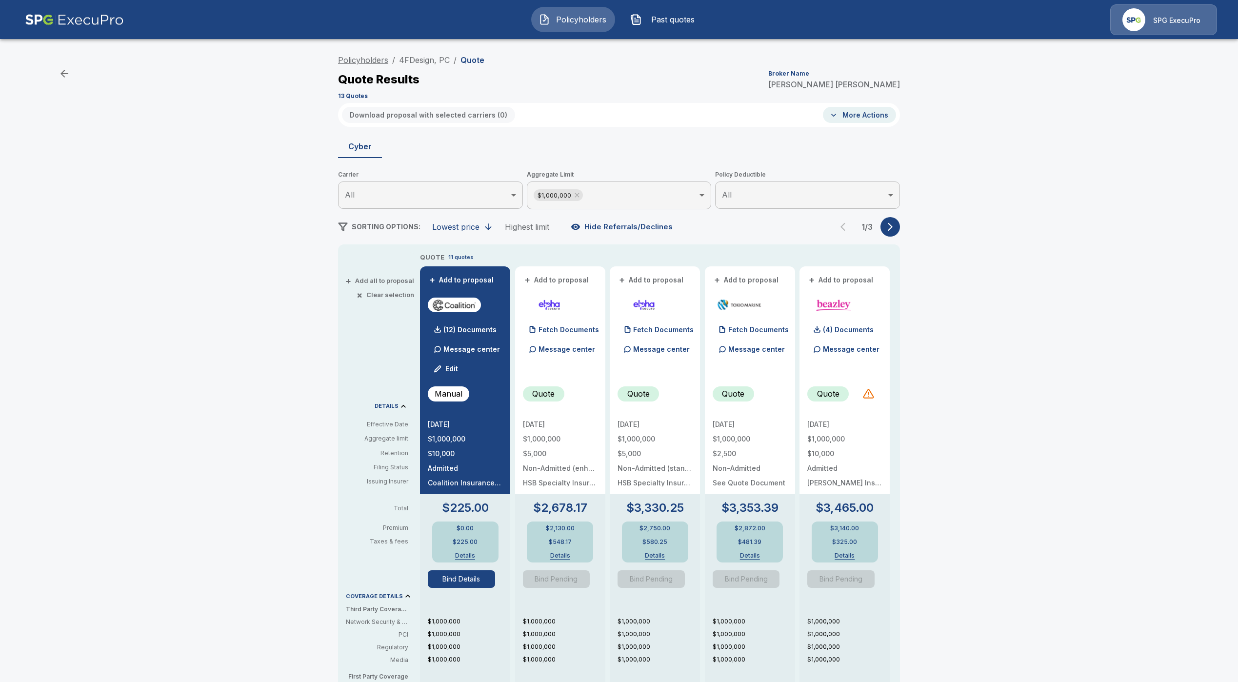
click at [358, 64] on link "Policyholders" at bounding box center [363, 60] width 50 height 10
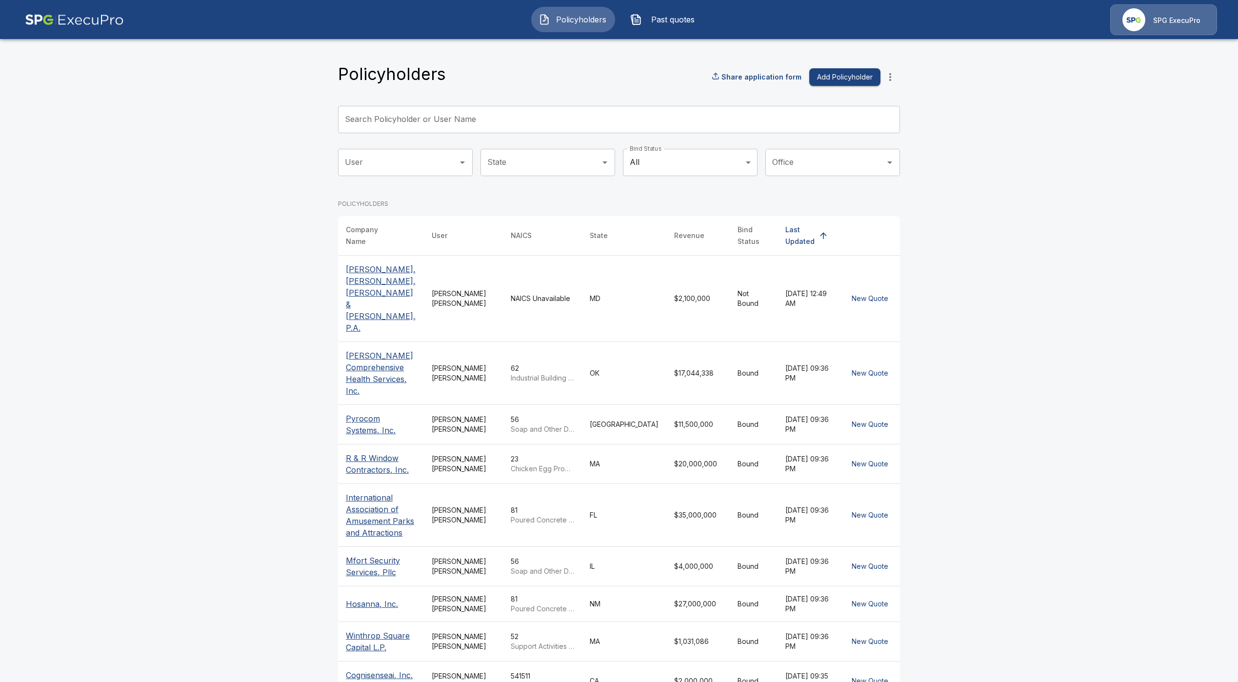
click at [524, 128] on input "Search Policyholder or User Name" at bounding box center [613, 119] width 551 height 27
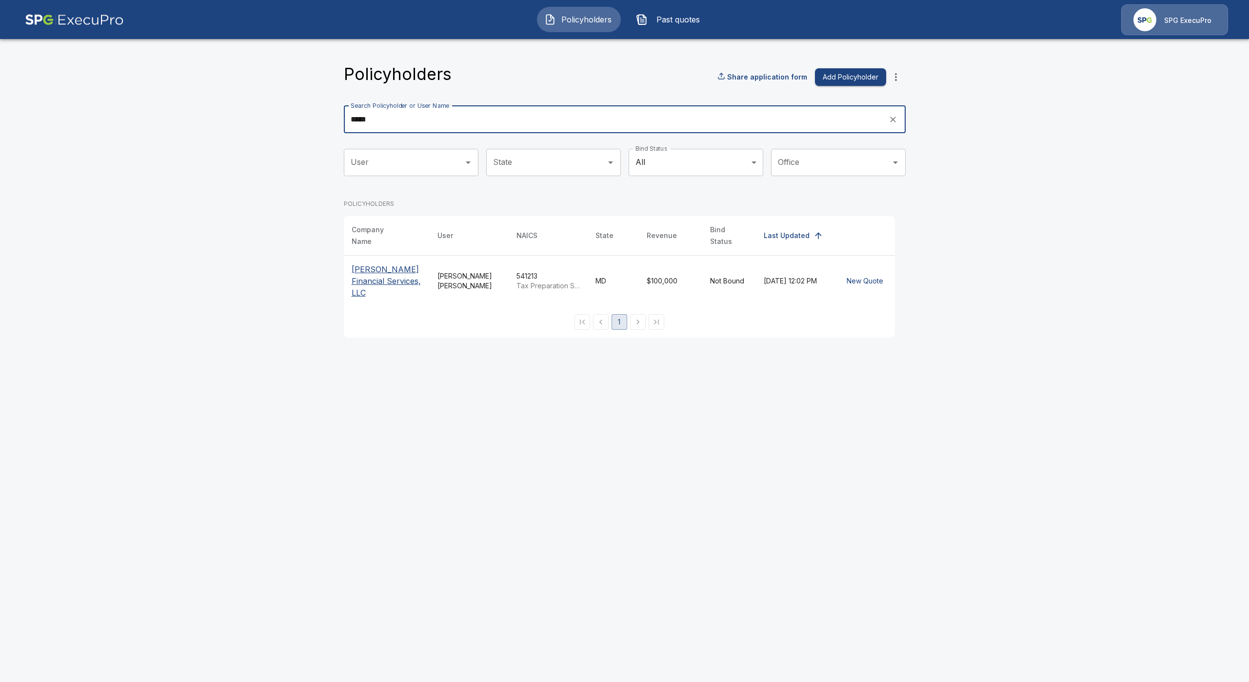
type input "*****"
click at [370, 279] on p "[PERSON_NAME] Financial Services, LLC" at bounding box center [387, 280] width 70 height 35
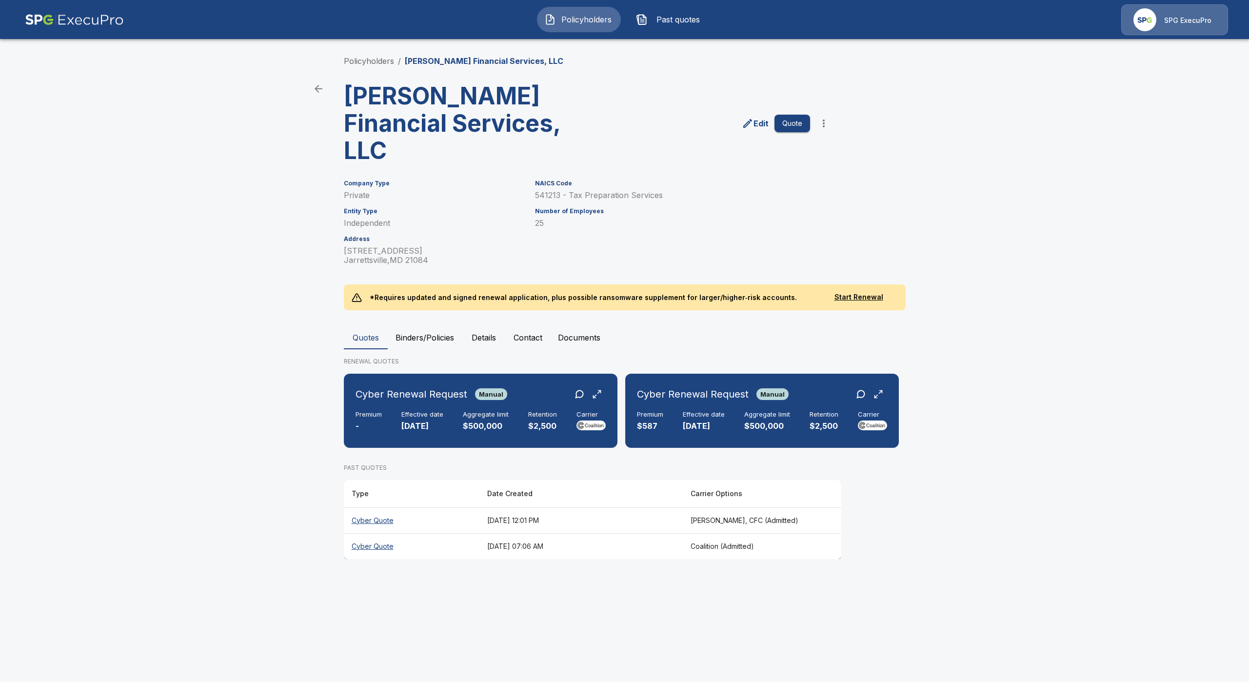
click at [411, 326] on button "Binders/Policies" at bounding box center [425, 337] width 74 height 23
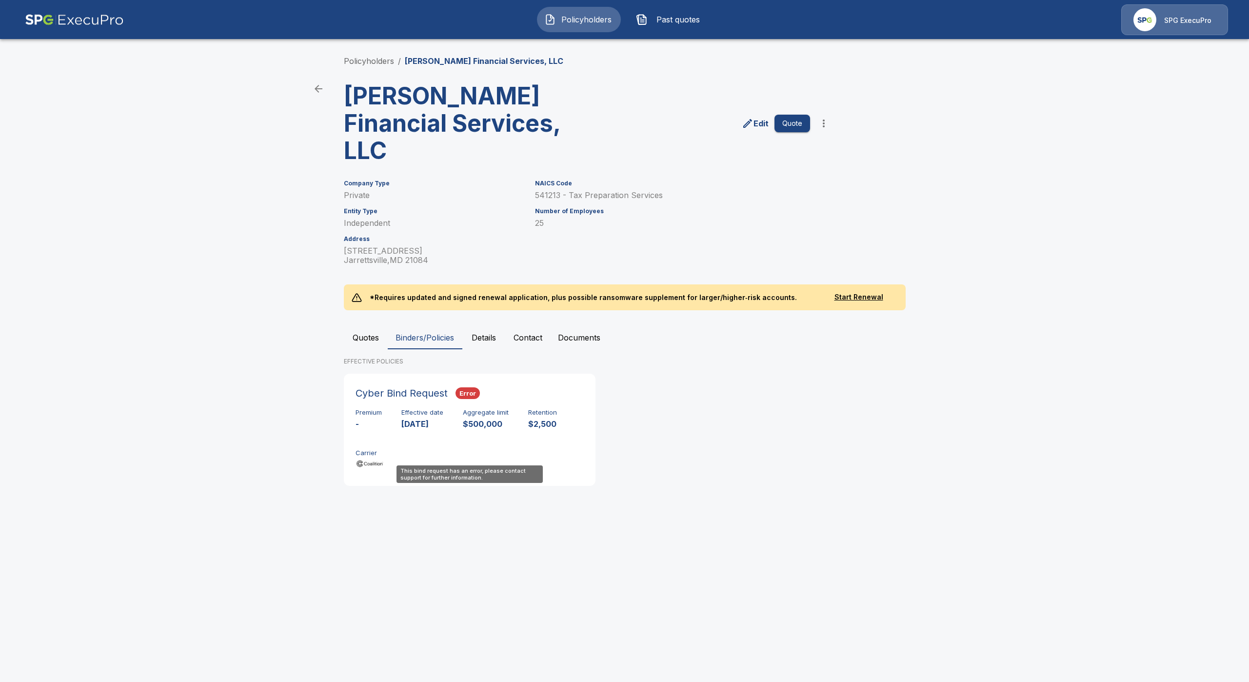
click at [389, 409] on div "Premium - Effective date 9/12/2025 Aggregate limit $500,000 Retention $2,500 Ca…" at bounding box center [470, 439] width 228 height 61
click at [373, 326] on button "Quotes" at bounding box center [366, 337] width 44 height 23
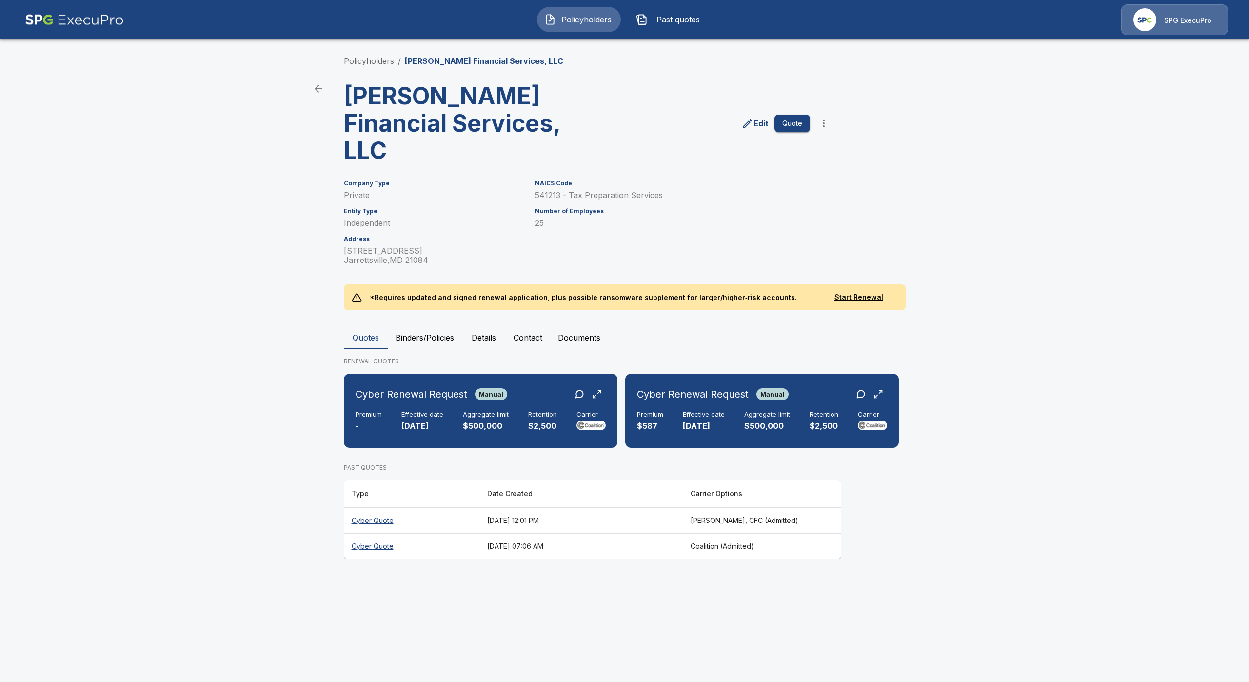
click at [99, 22] on img at bounding box center [74, 19] width 99 height 31
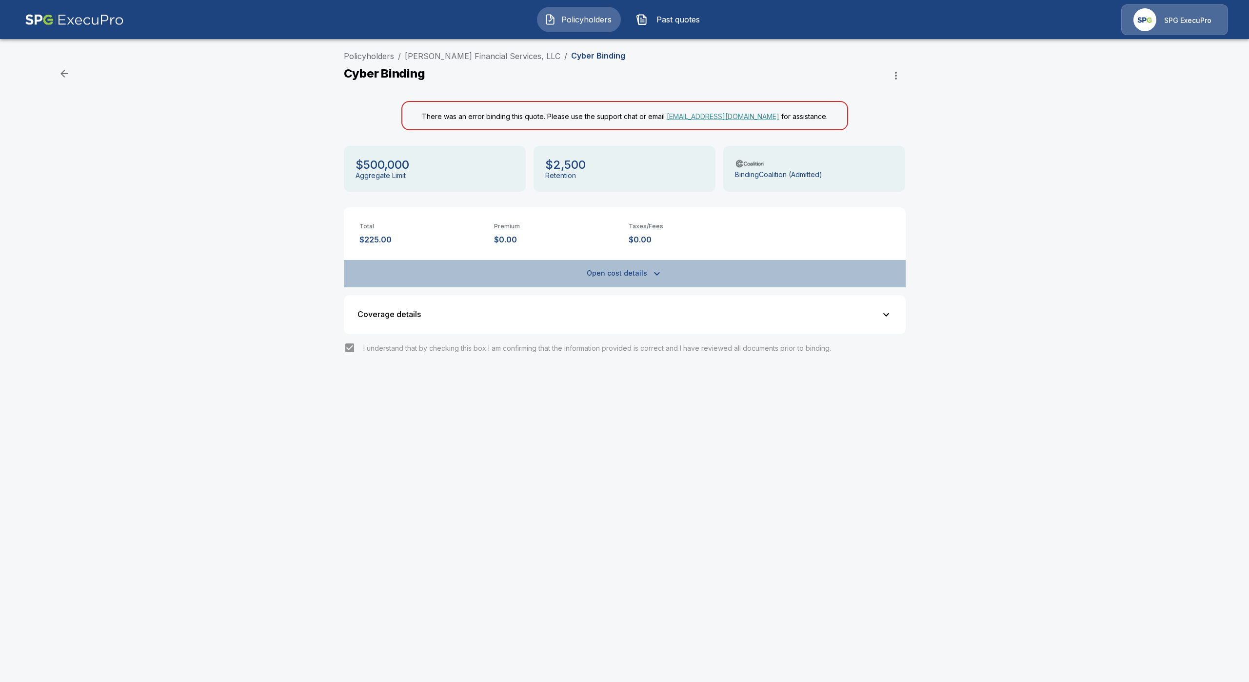
click at [633, 274] on button "Open cost details" at bounding box center [625, 273] width 562 height 27
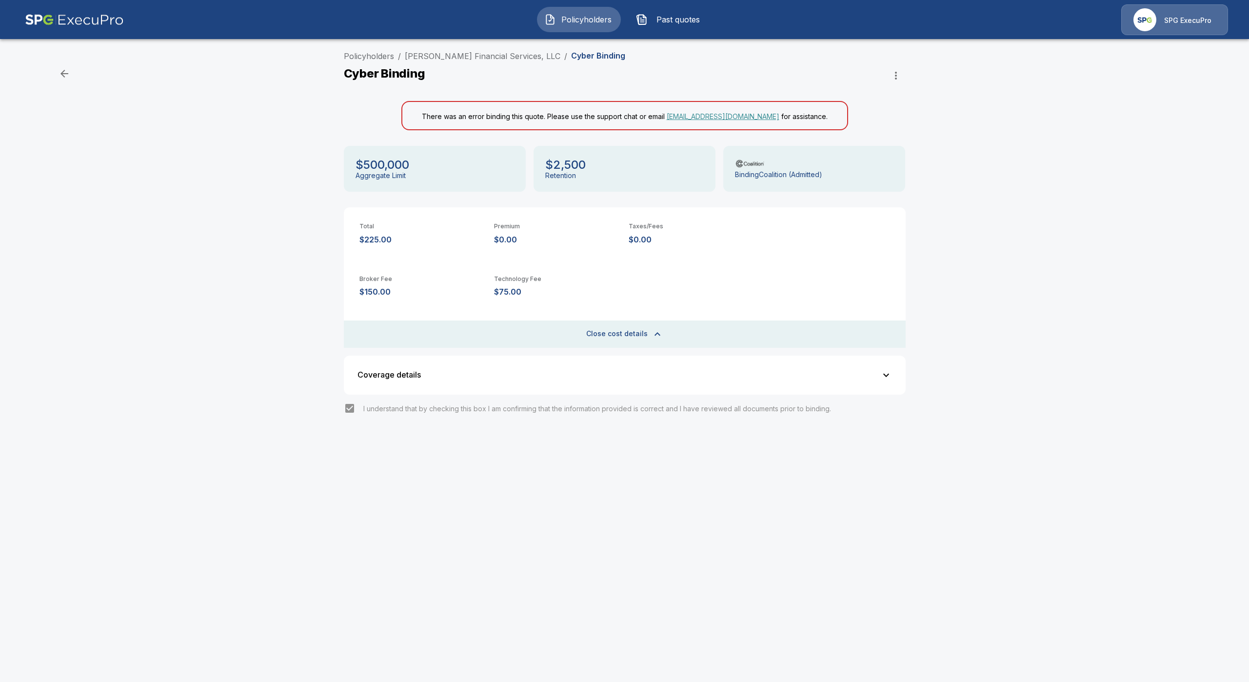
click at [621, 334] on button "Close cost details" at bounding box center [625, 334] width 562 height 27
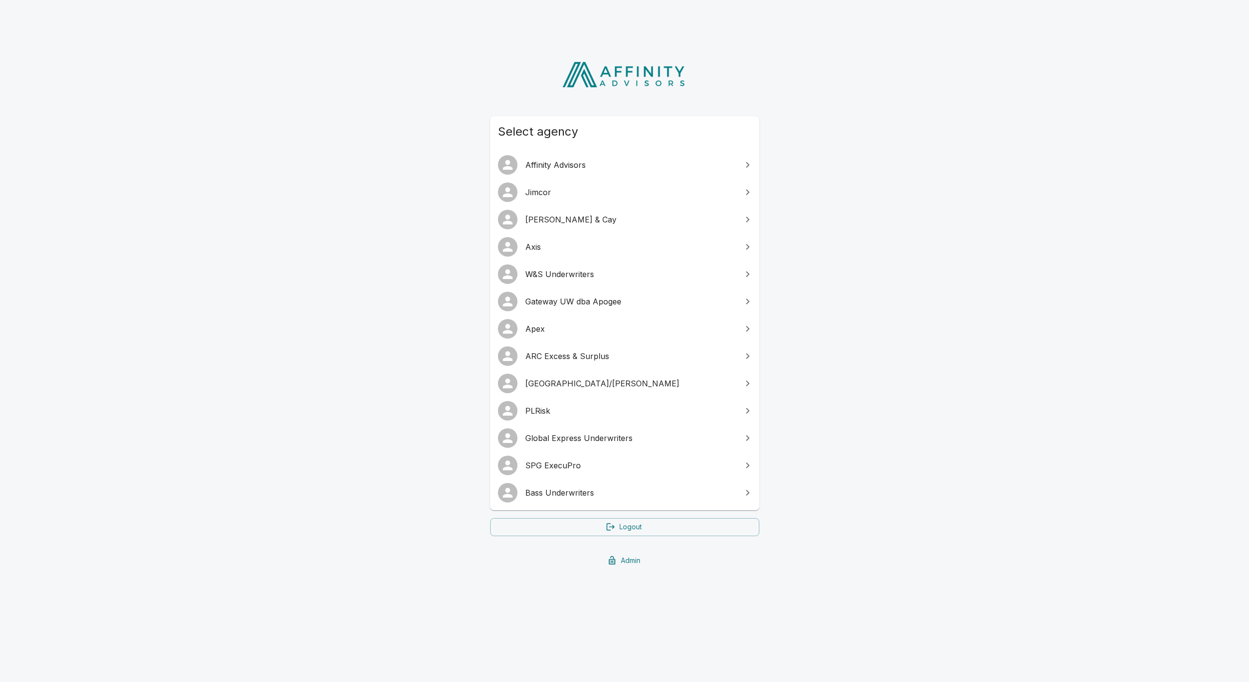
click at [597, 302] on span "Gateway UW dba Apogee" at bounding box center [630, 302] width 211 height 12
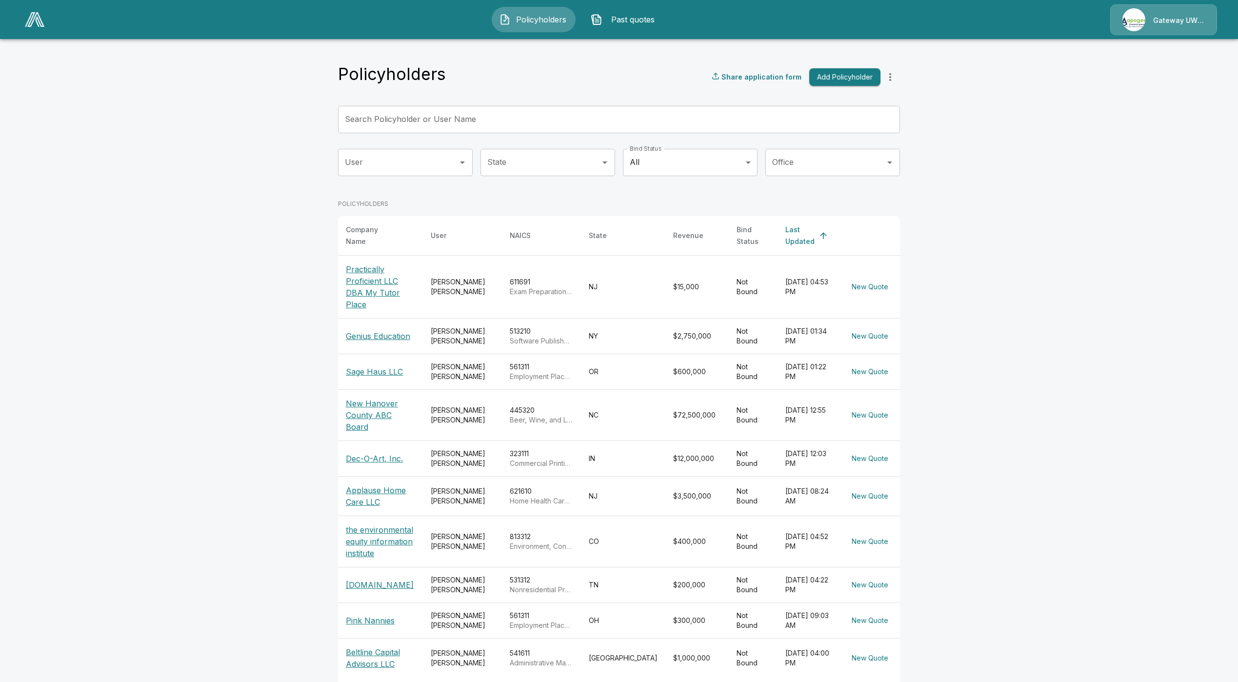
click at [154, 174] on main "Policyholders Share application form Add Policyholder Search Policyholder or Us…" at bounding box center [619, 360] width 1238 height 721
click at [1161, 23] on p "Gateway UW dba Apogee" at bounding box center [1179, 21] width 52 height 10
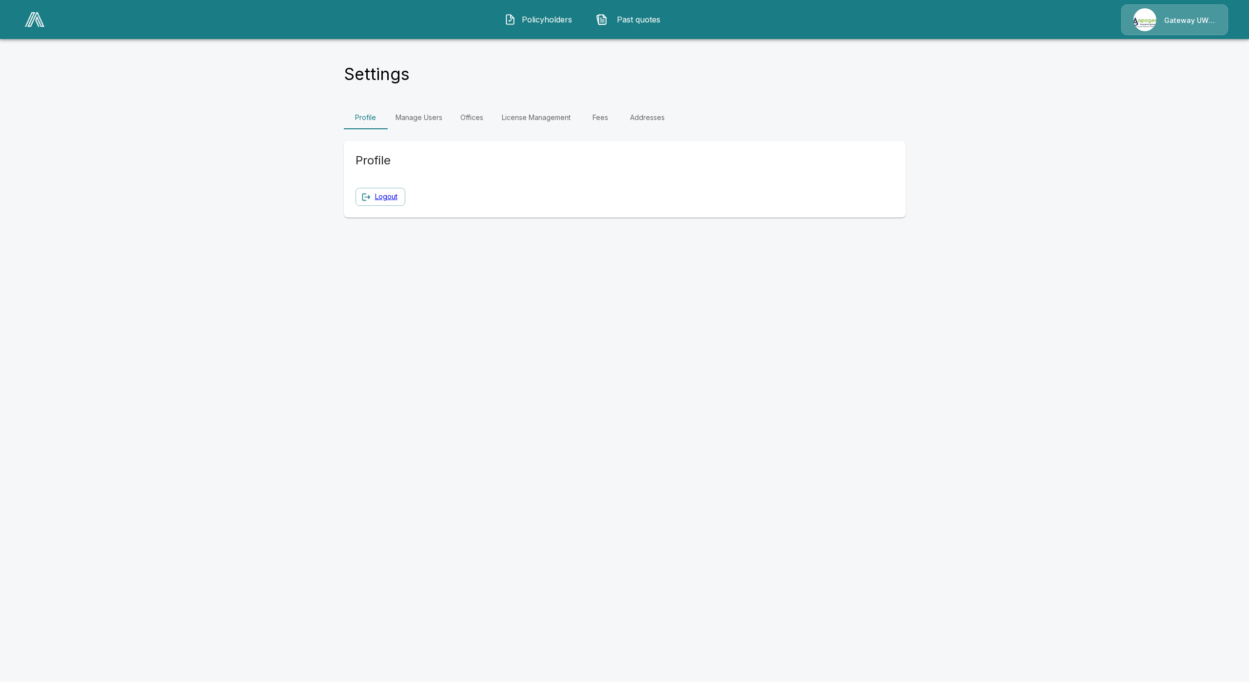
click at [430, 119] on link "Manage Users" at bounding box center [419, 117] width 62 height 23
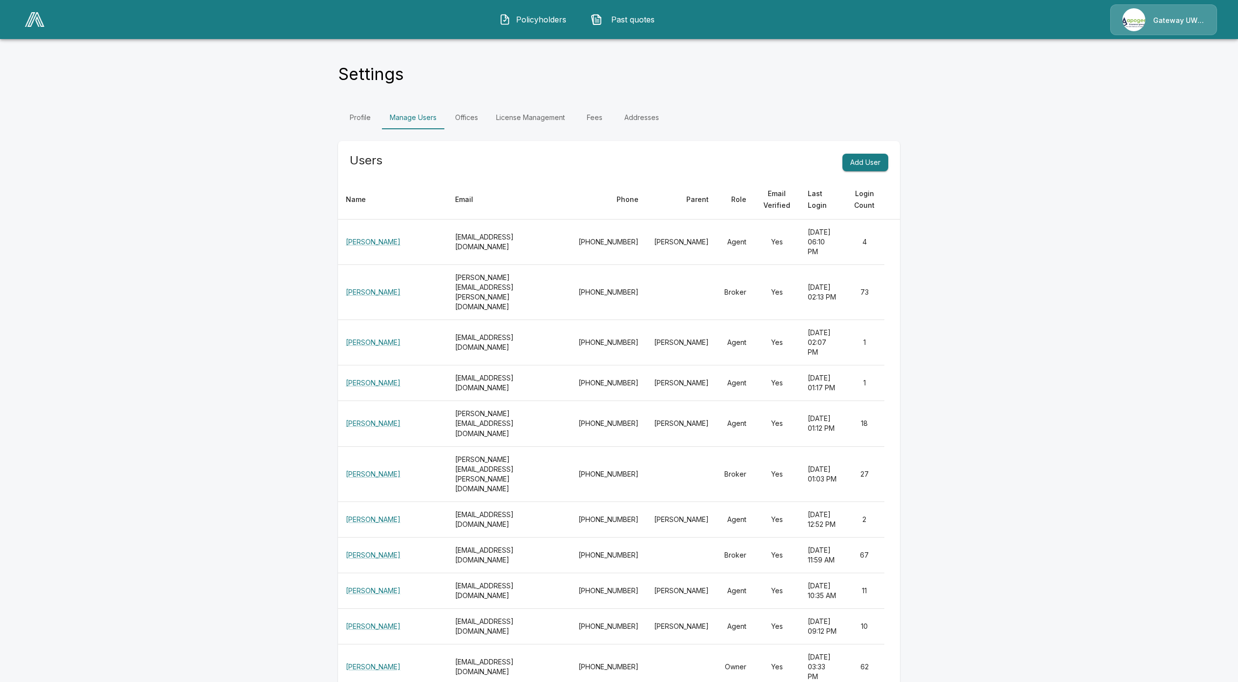
scroll to position [1308, 0]
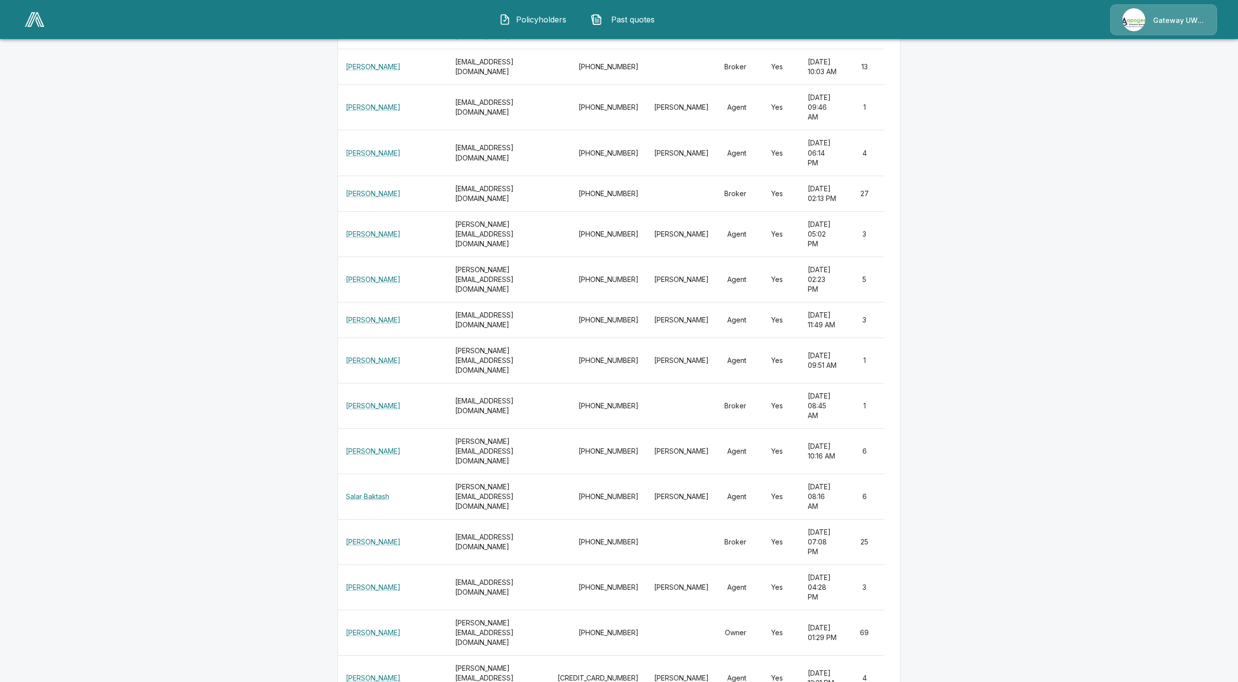
click at [554, 15] on span "Policyholders" at bounding box center [542, 20] width 54 height 12
click at [529, 17] on span "Policyholders" at bounding box center [542, 20] width 54 height 12
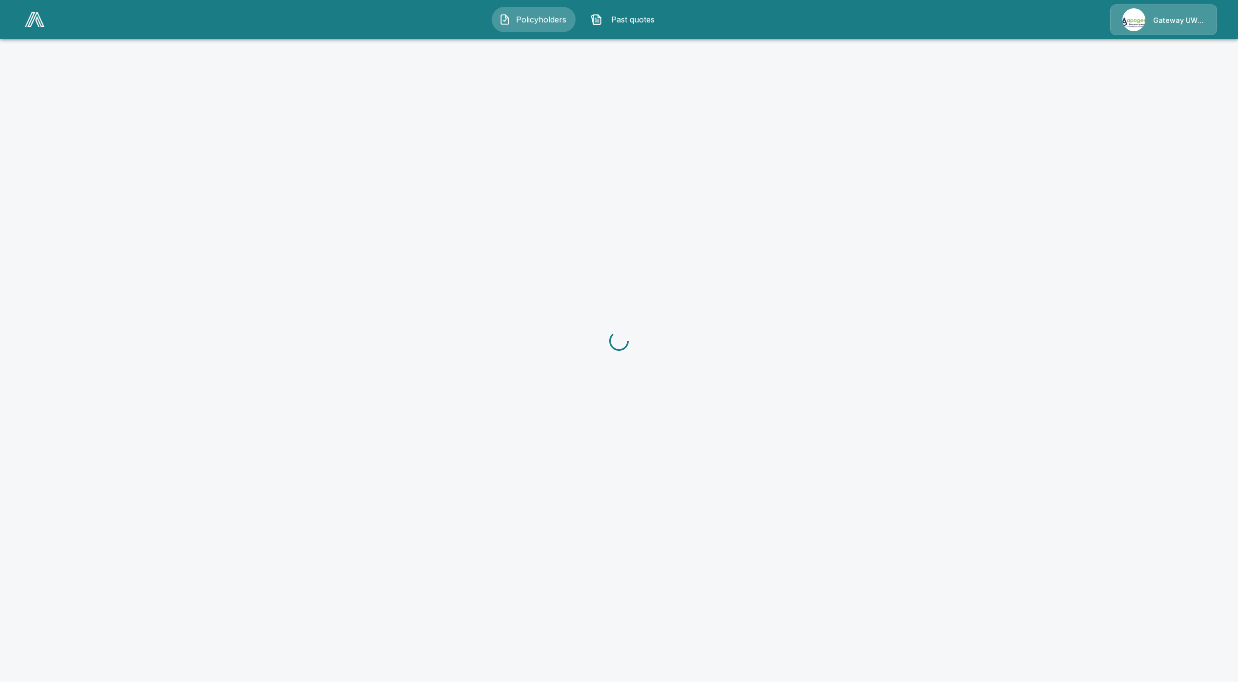
scroll to position [9, 0]
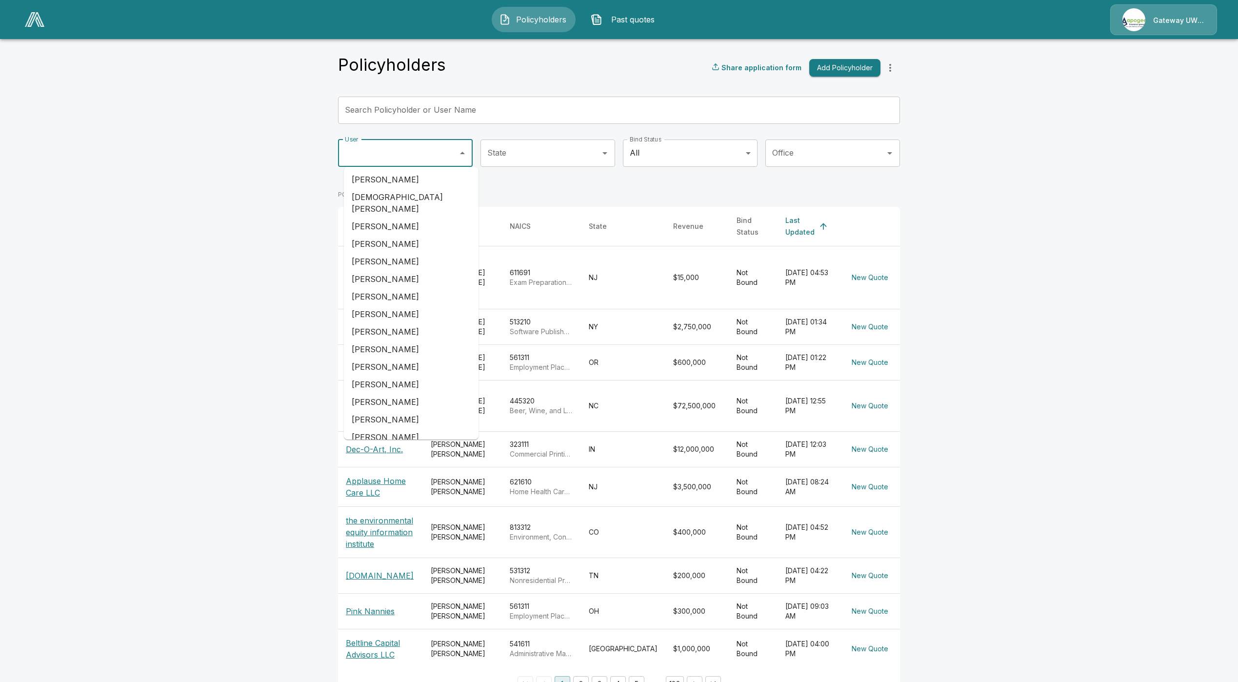
click at [426, 156] on input "User" at bounding box center [397, 153] width 111 height 19
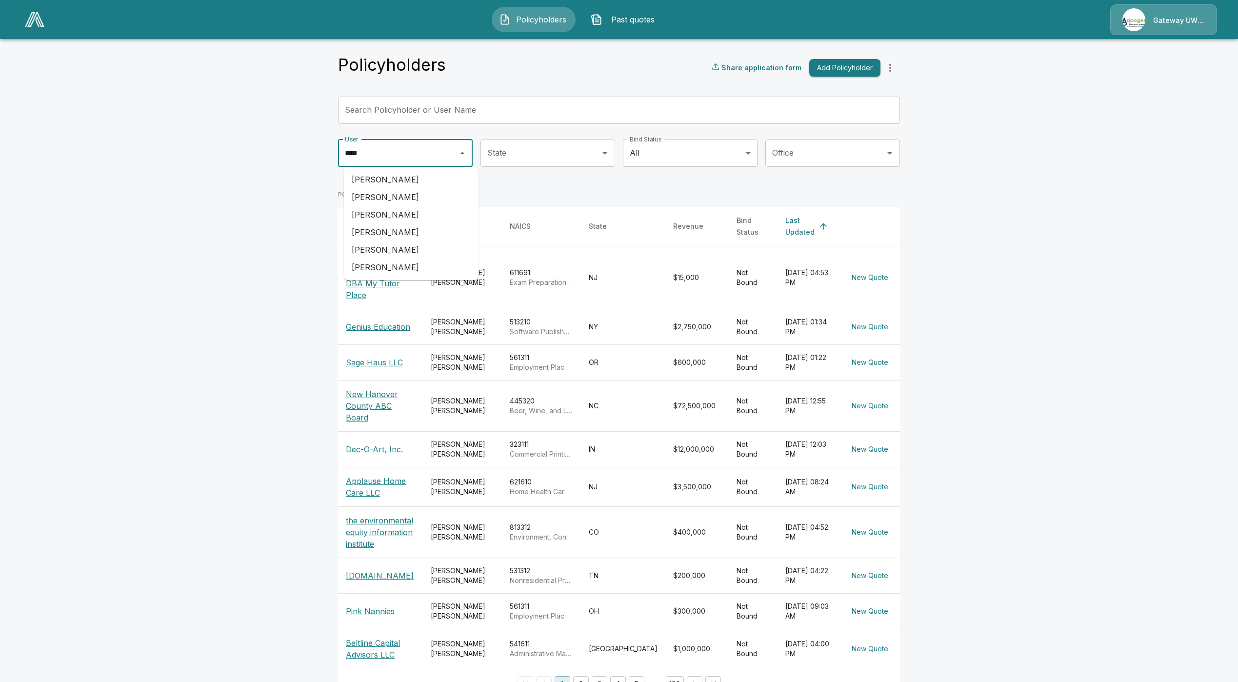
click at [413, 199] on li "[PERSON_NAME]" at bounding box center [411, 197] width 135 height 18
type input "**********"
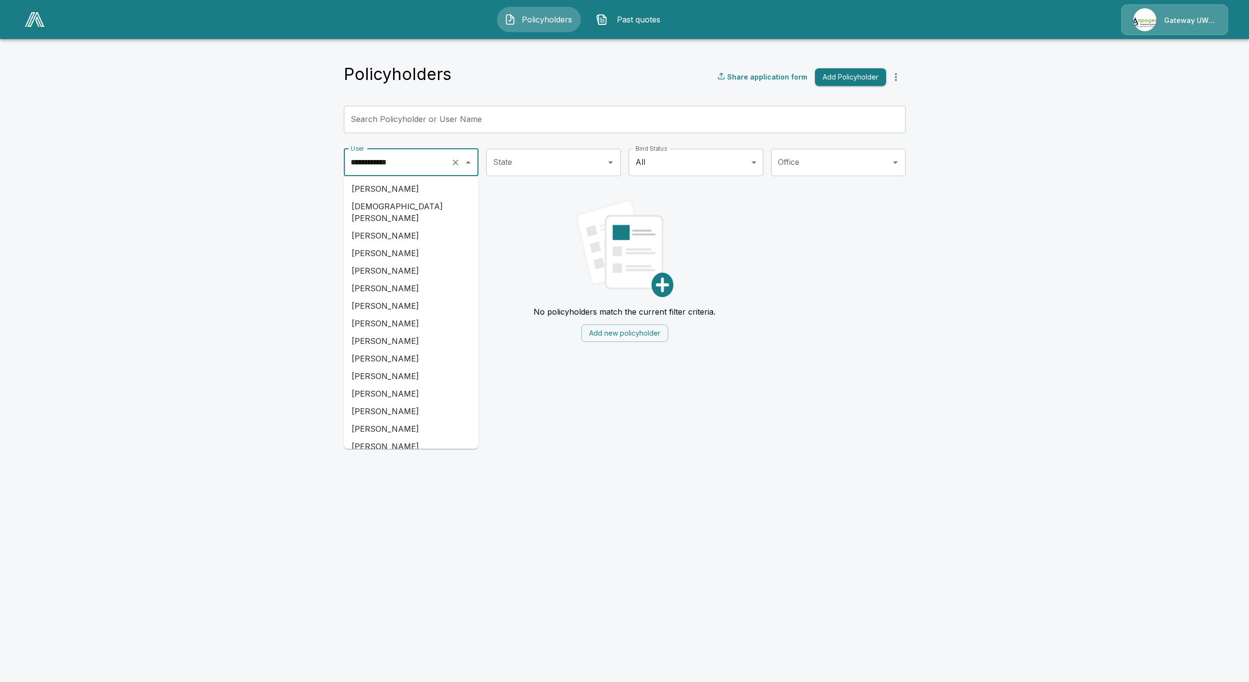
click at [399, 162] on input "**********" at bounding box center [397, 162] width 99 height 19
click at [453, 166] on icon "Clear" at bounding box center [456, 163] width 10 height 10
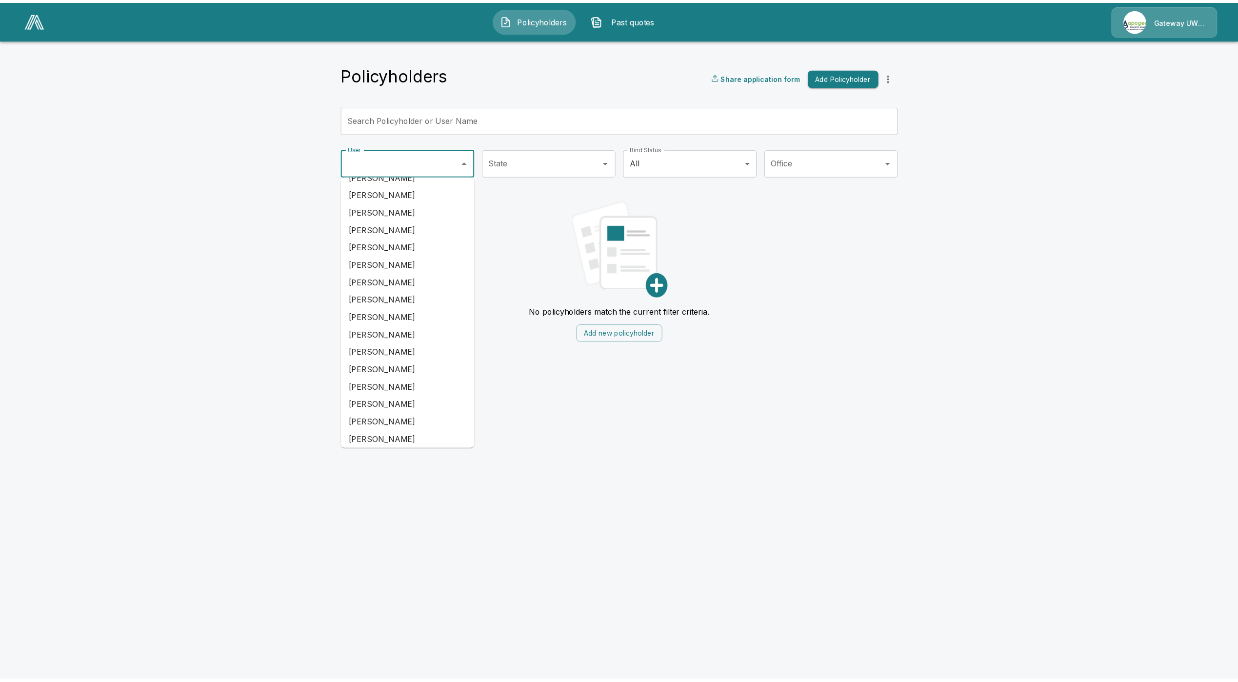
scroll to position [0, 0]
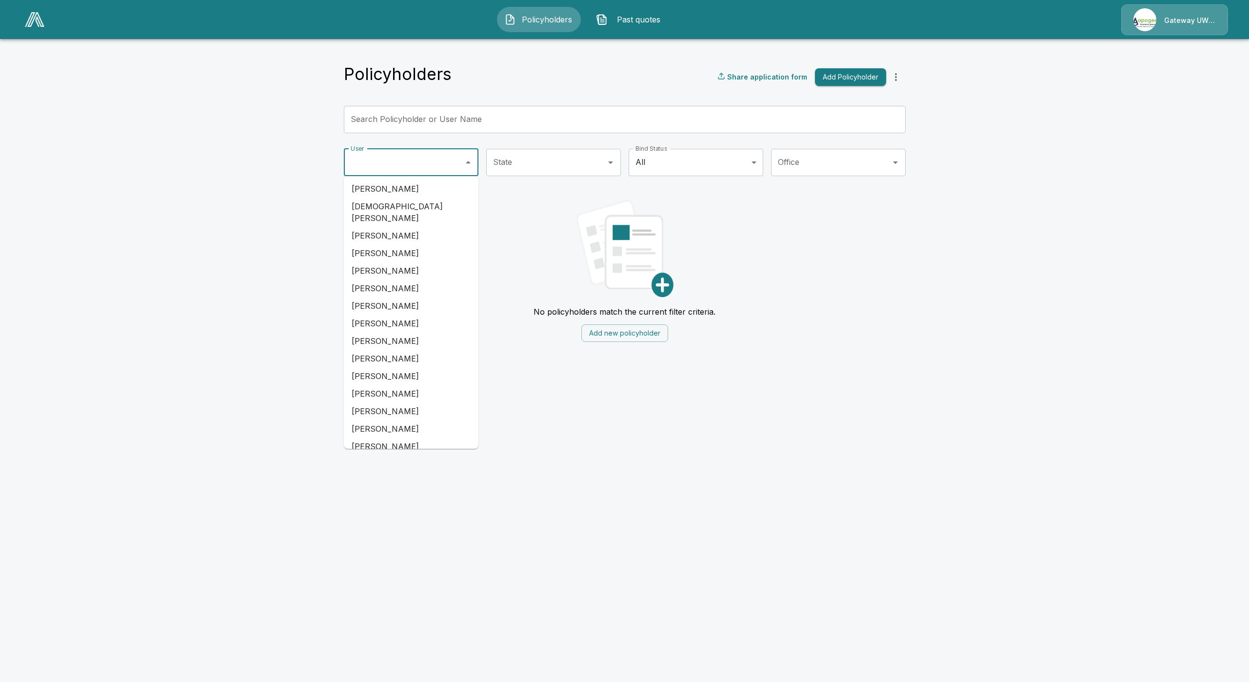
click at [544, 354] on html "Policyholders Past quotes Gateway UW dba Apogee Policyholders Share application…" at bounding box center [624, 177] width 1249 height 354
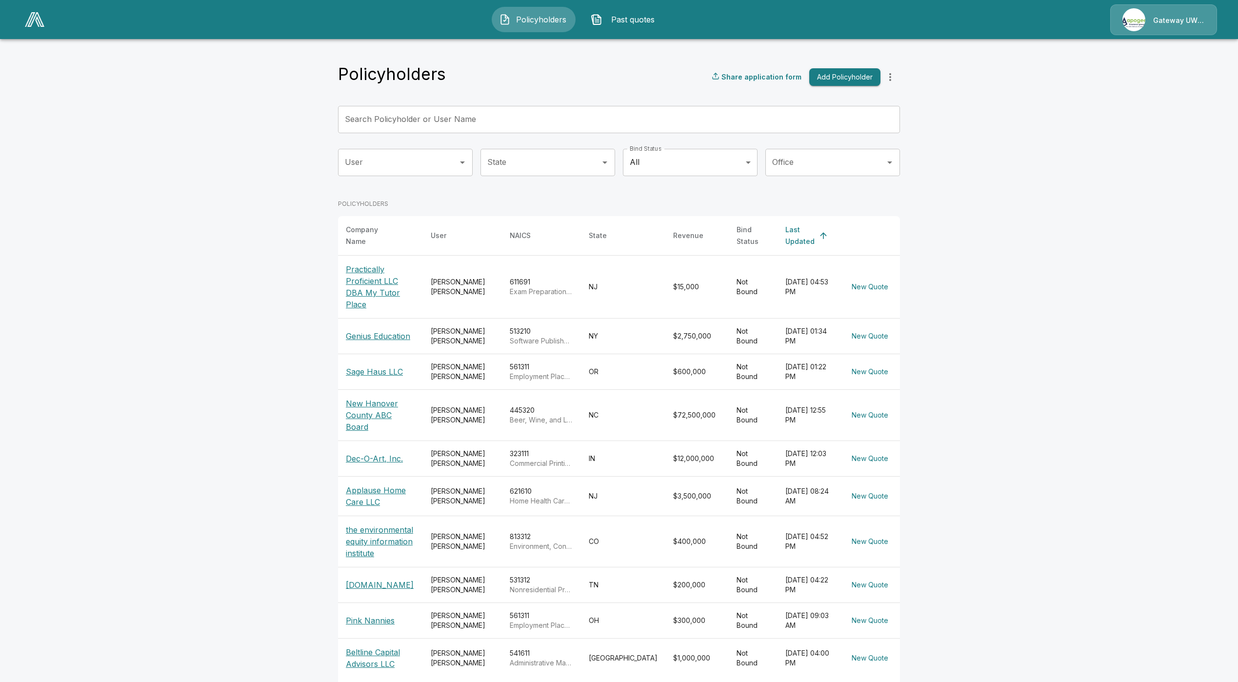
click at [72, 95] on main "Policyholders Share application form Add Policyholder Search Policyholder or Us…" at bounding box center [619, 360] width 1238 height 721
